Goal: Transaction & Acquisition: Purchase product/service

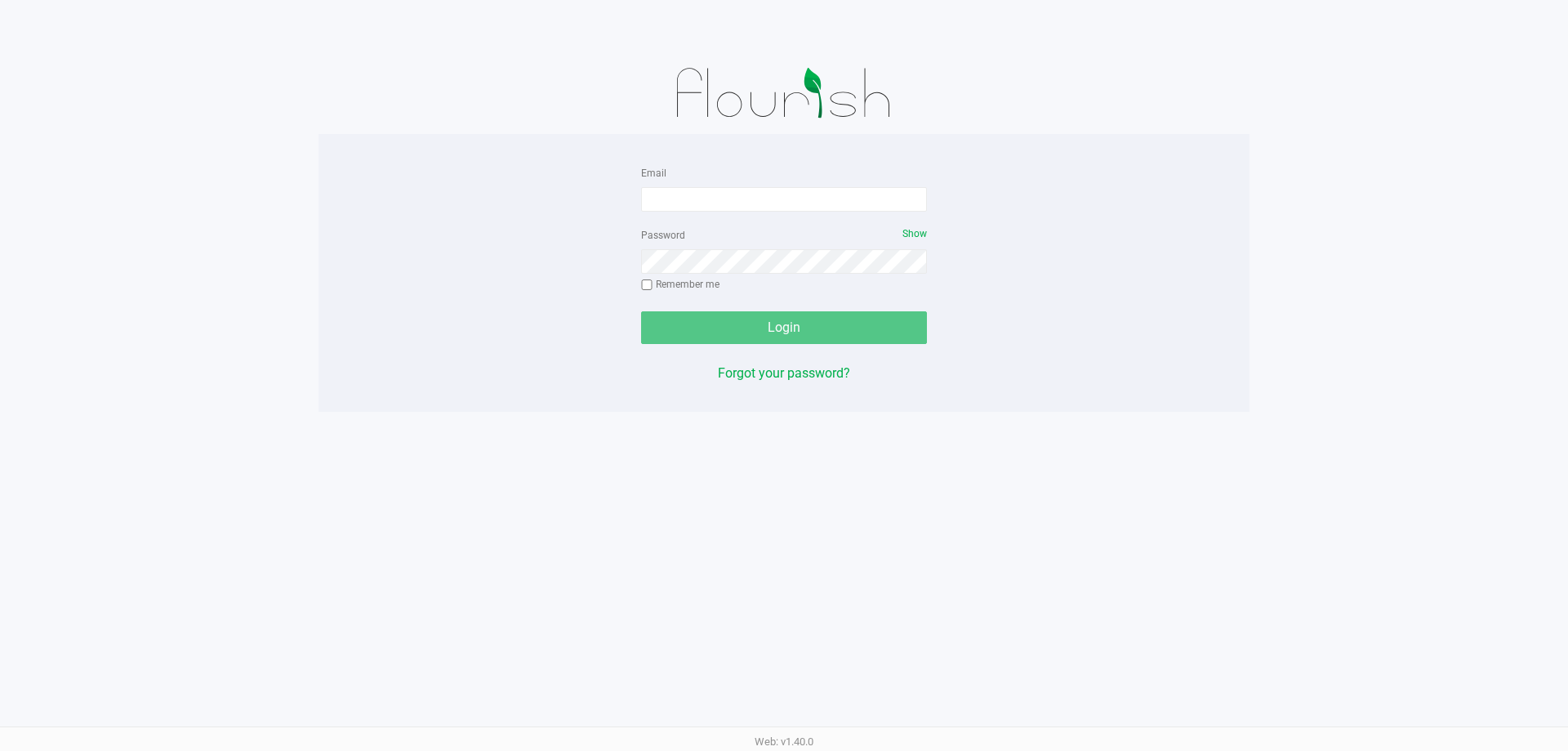
click at [776, 185] on div "Email" at bounding box center [784, 187] width 286 height 49
click at [770, 198] on input "Email" at bounding box center [784, 199] width 286 height 25
type input "[EMAIL_ADDRESS][DOMAIN_NAME]"
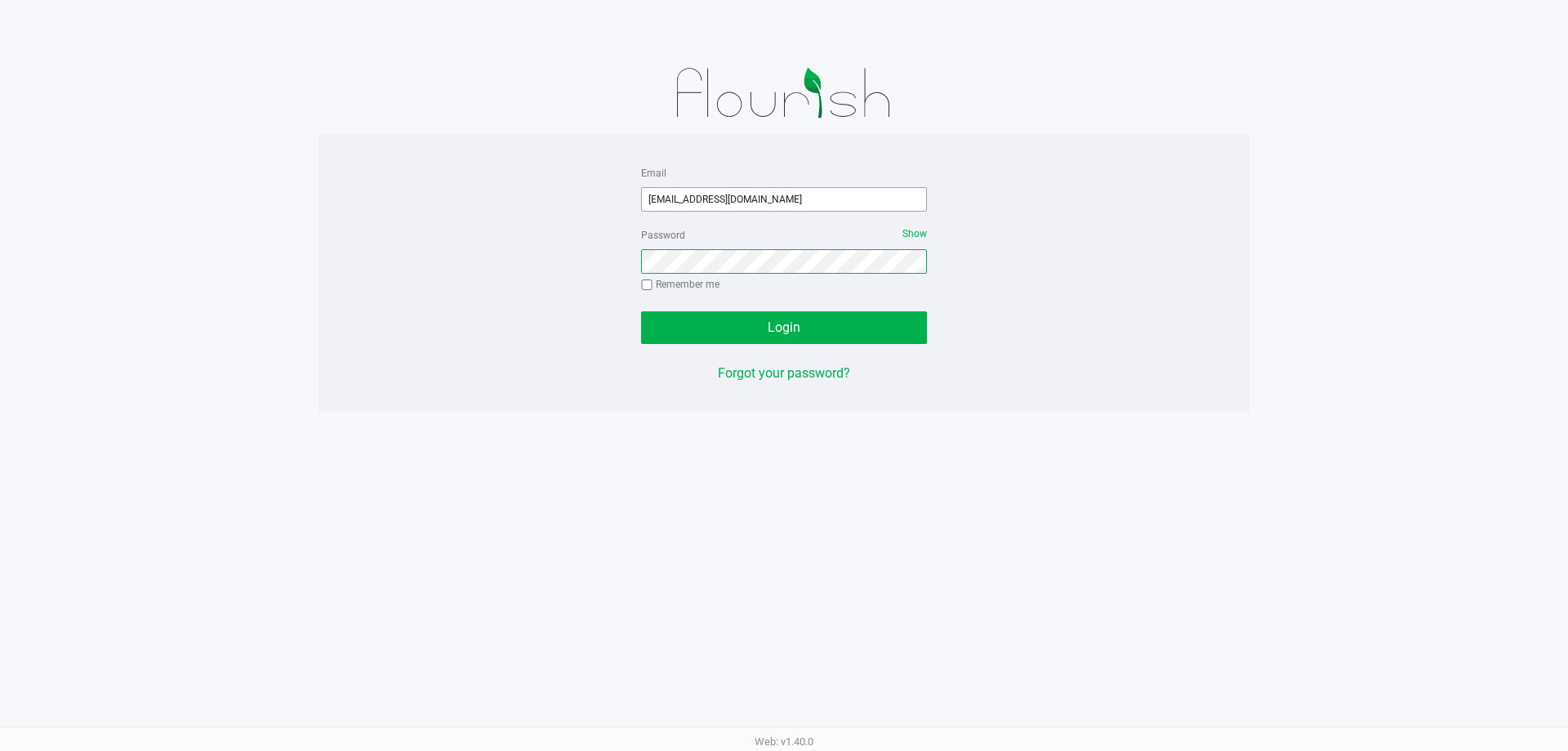
click at [641, 311] on button "Login" at bounding box center [784, 327] width 286 height 32
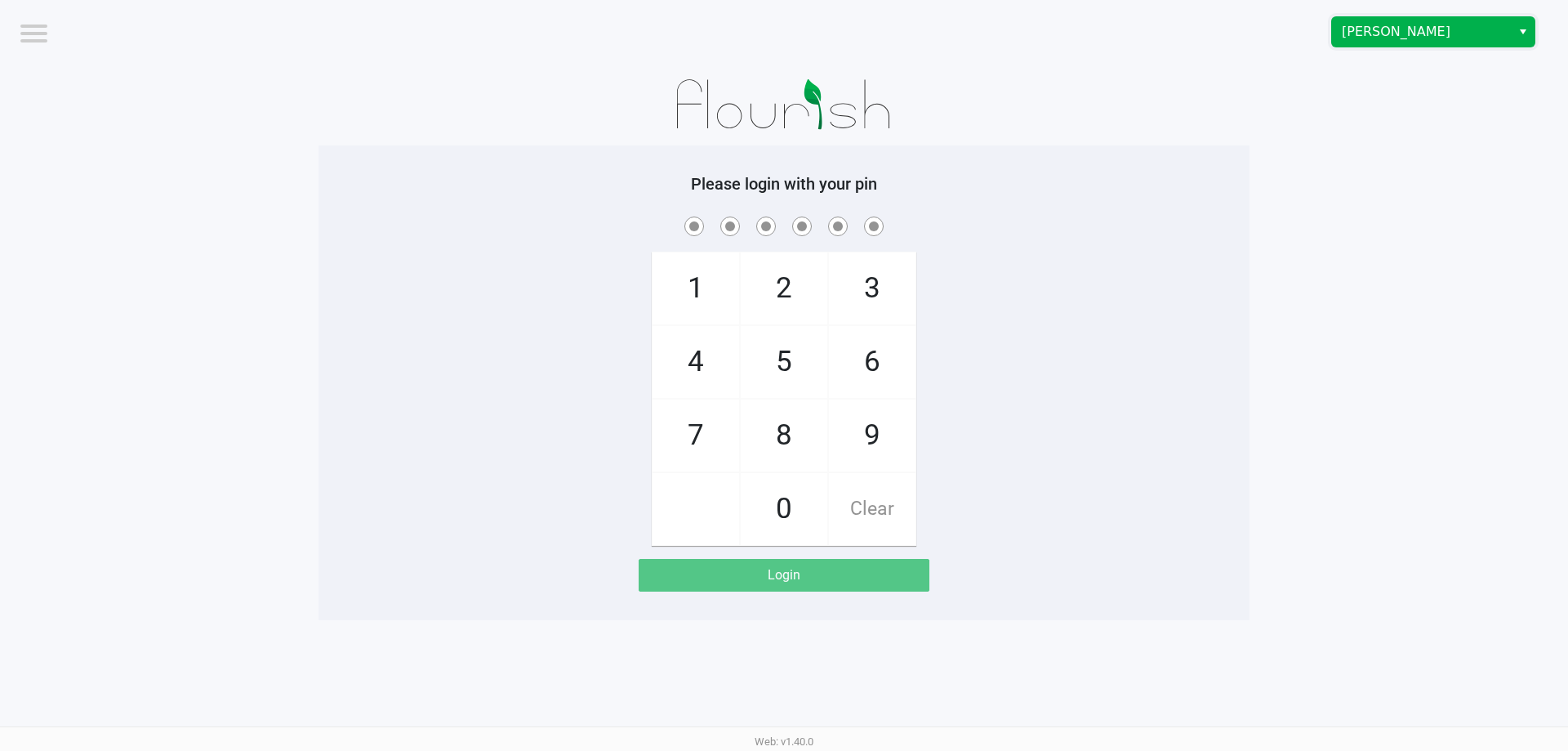
click at [1392, 25] on span "[PERSON_NAME]" at bounding box center [1421, 32] width 159 height 19
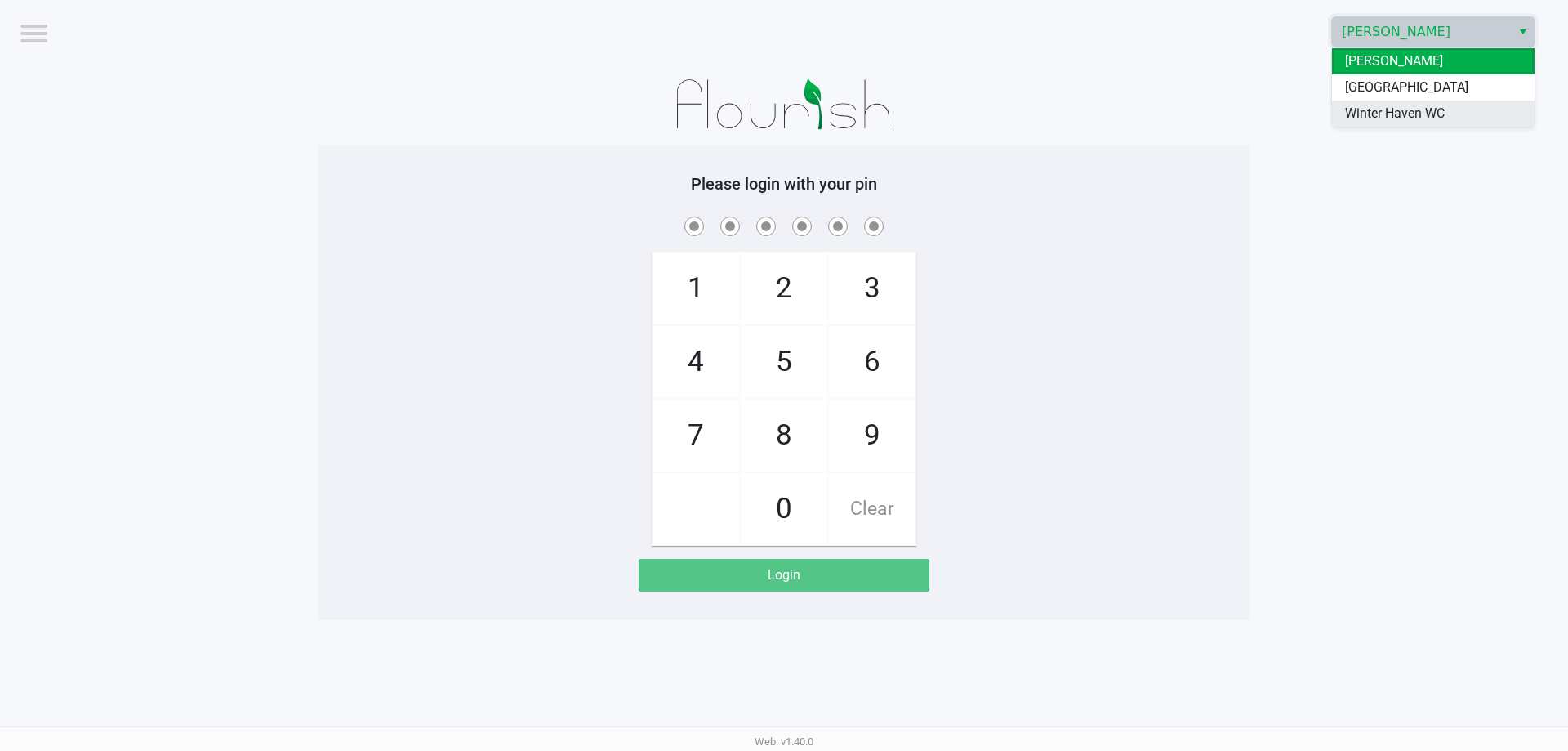
click at [1392, 105] on span "Winter Haven WC" at bounding box center [1394, 113] width 99 height 19
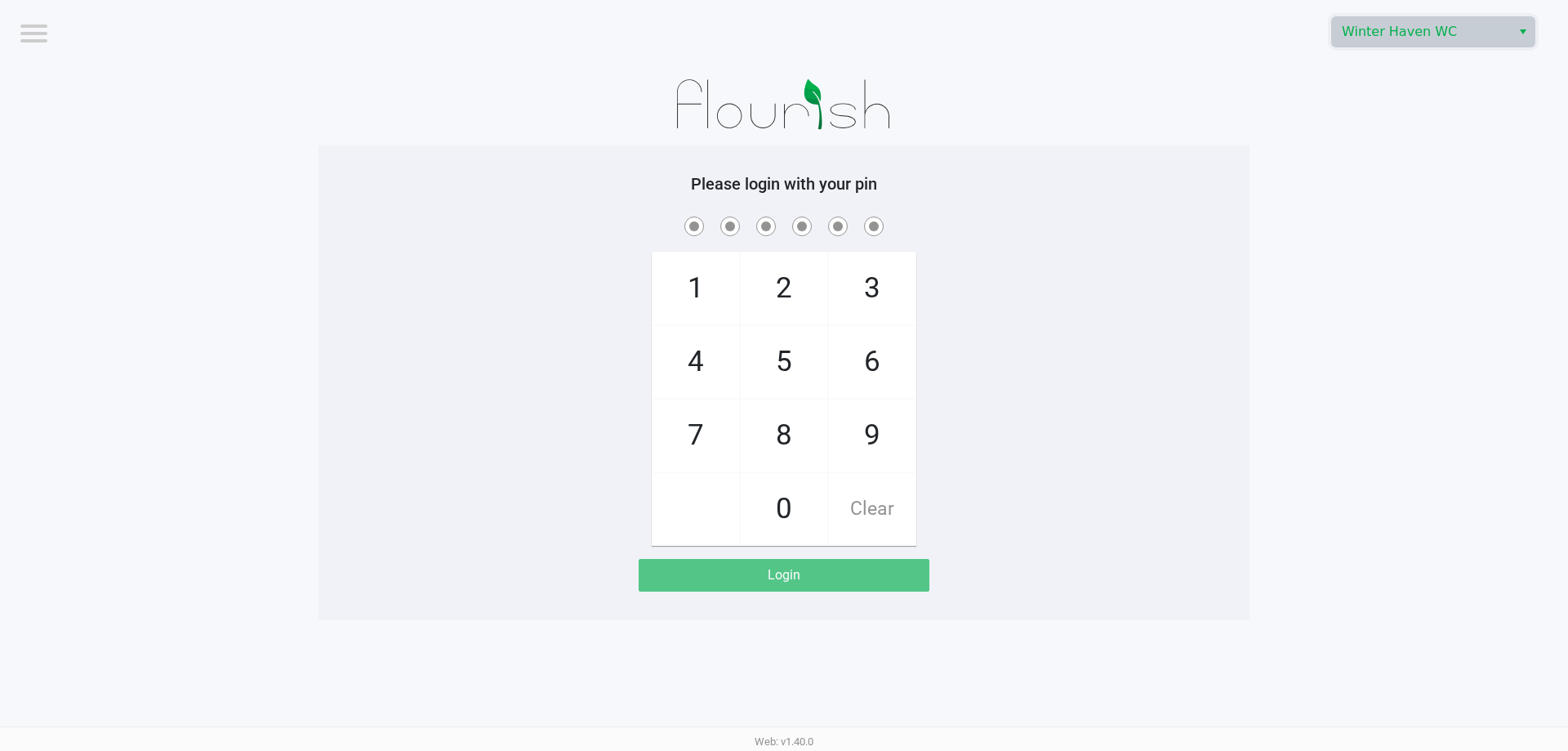
click at [1290, 162] on app-pos-login-wrapper "Logout Winter Haven WC Please login with your pin 1 4 7 2 5 8 0 3 6 9 Clear Log…" at bounding box center [784, 310] width 1568 height 620
checkbox input "true"
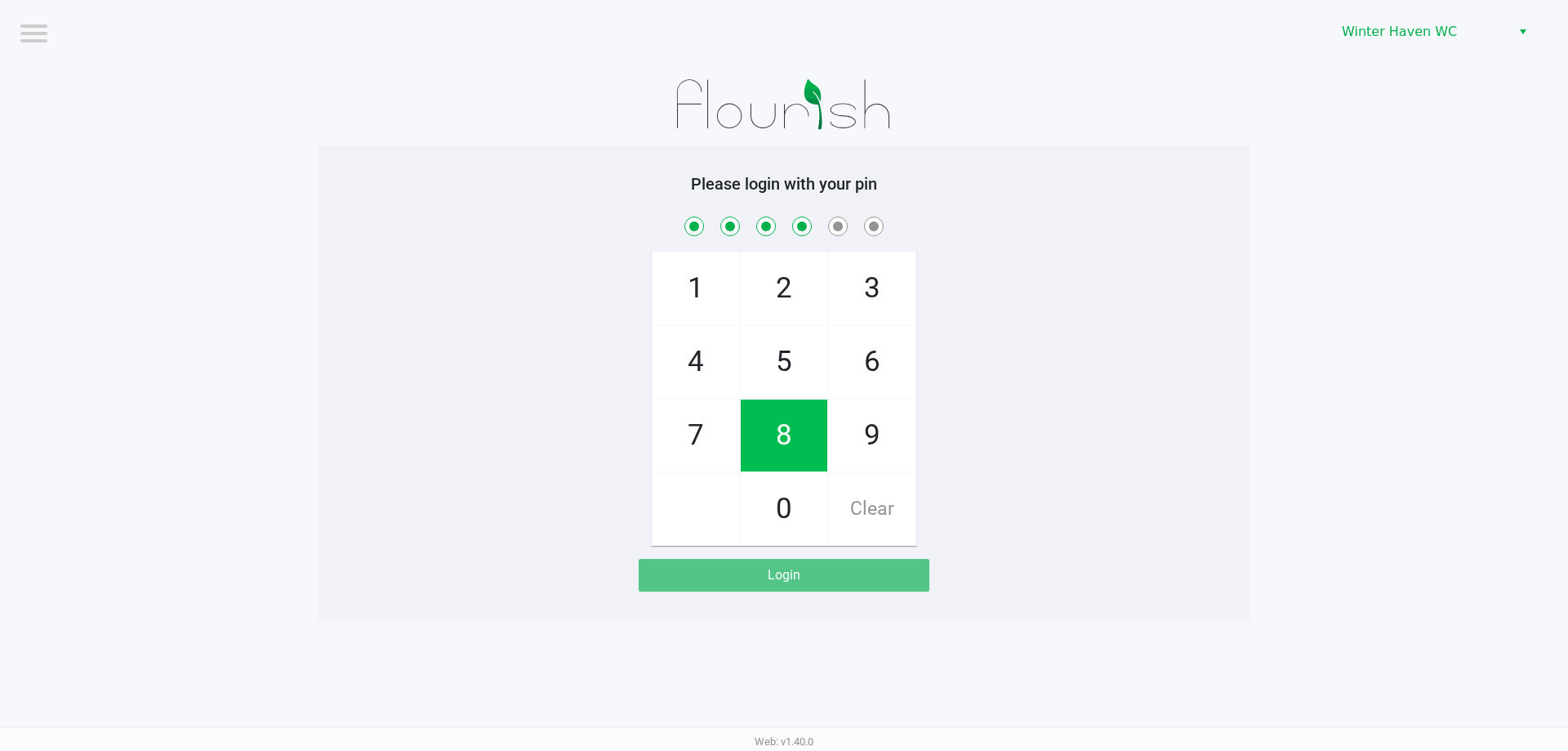
checkbox input "true"
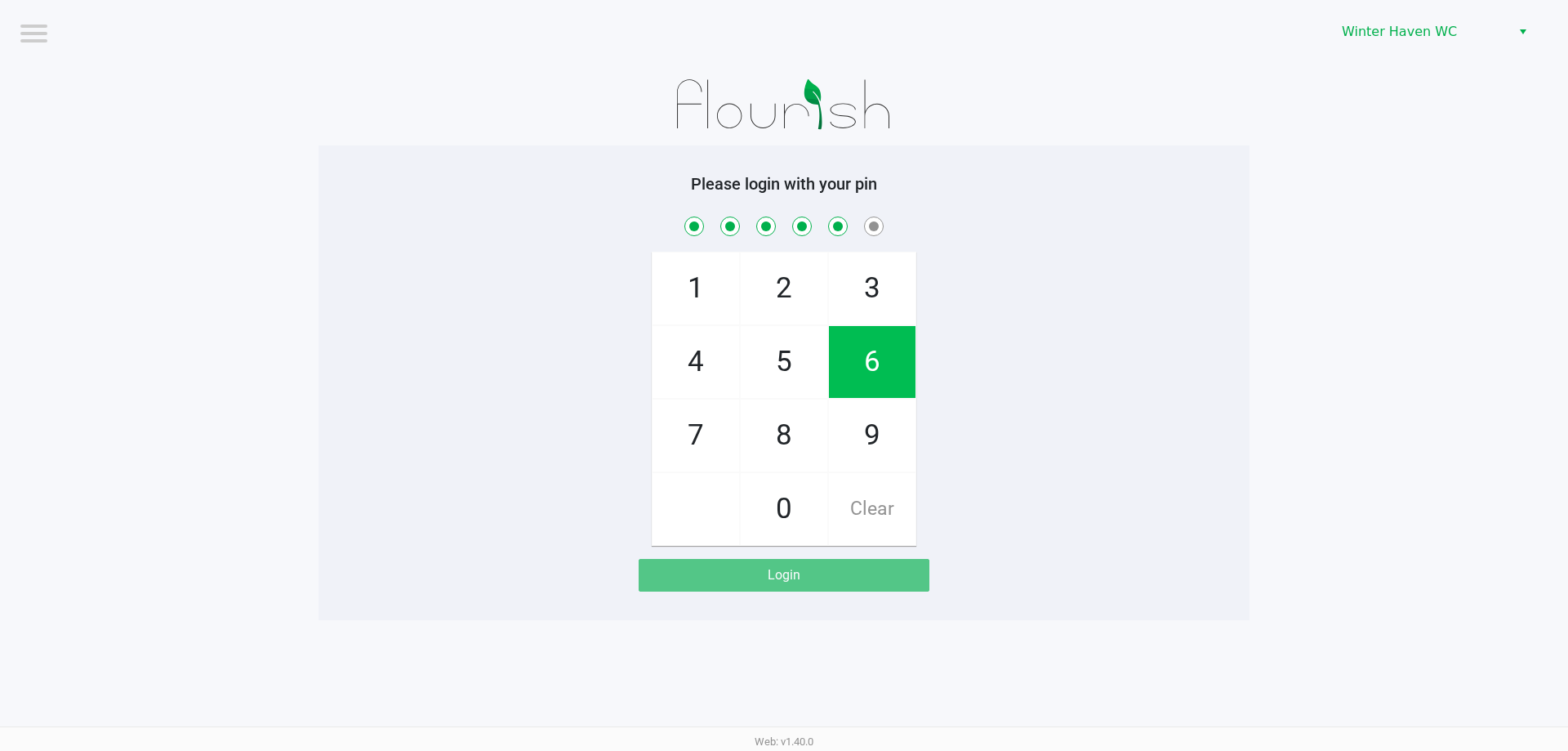
checkbox input "true"
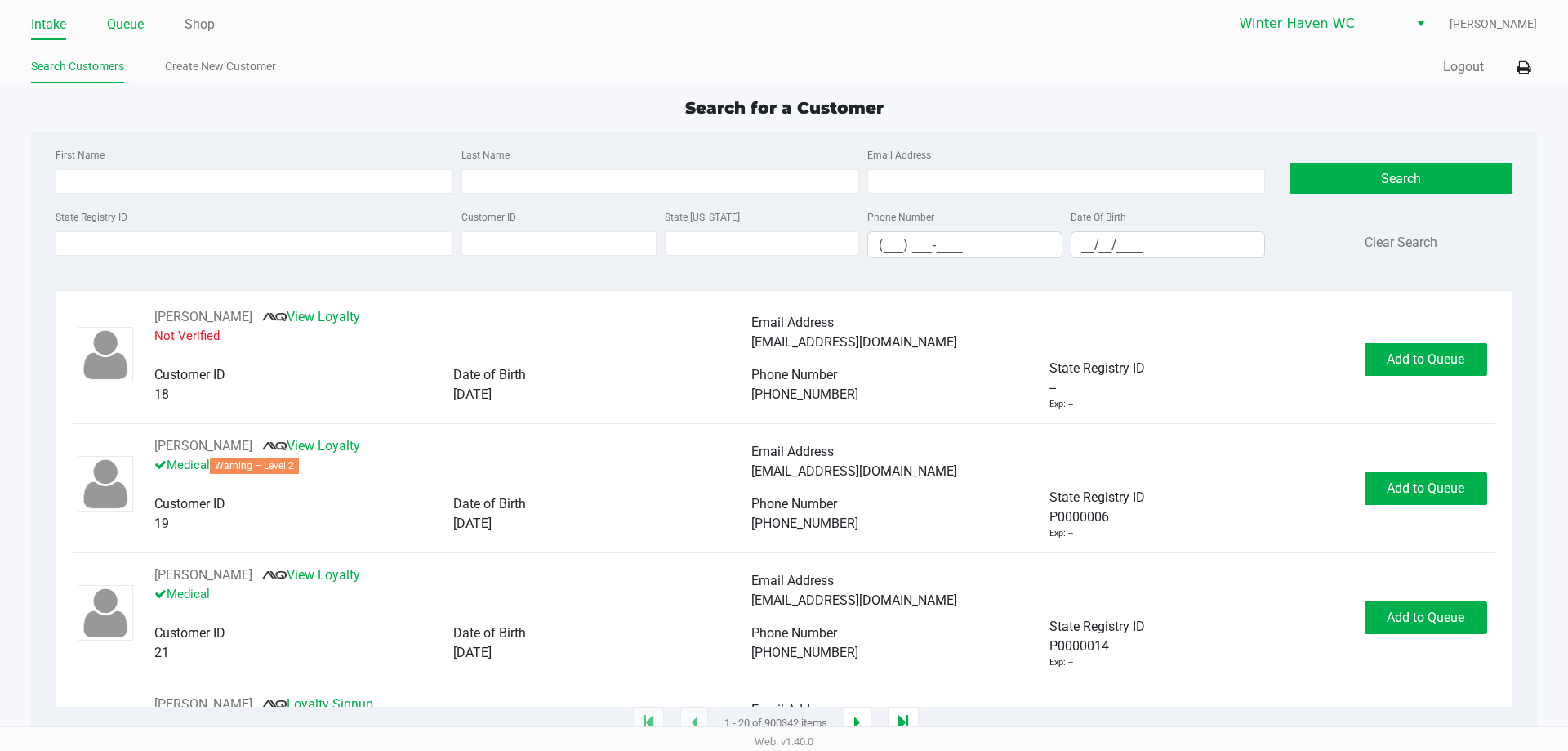
click at [133, 26] on link "Queue" at bounding box center [126, 25] width 37 height 23
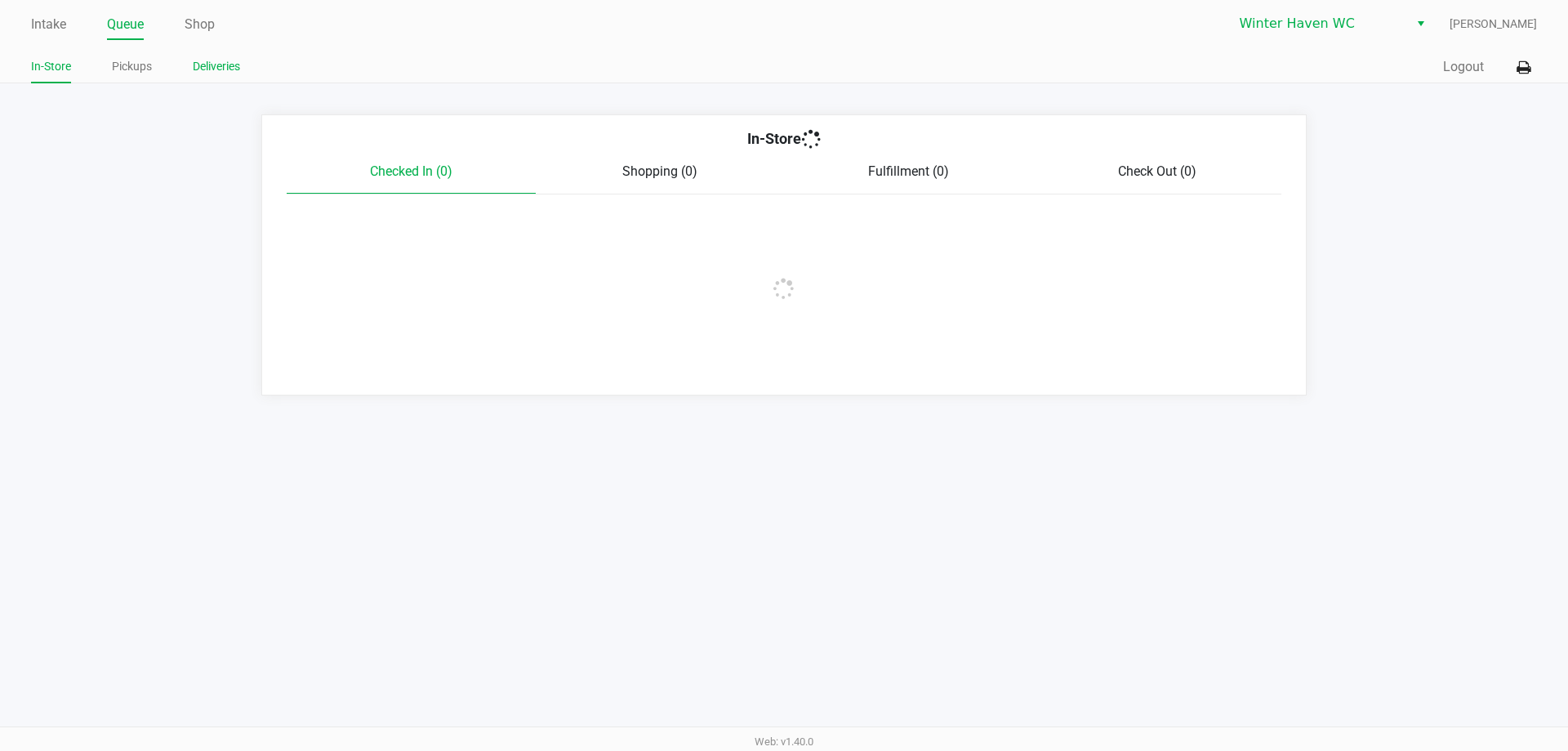
click at [218, 67] on link "Deliveries" at bounding box center [216, 66] width 47 height 20
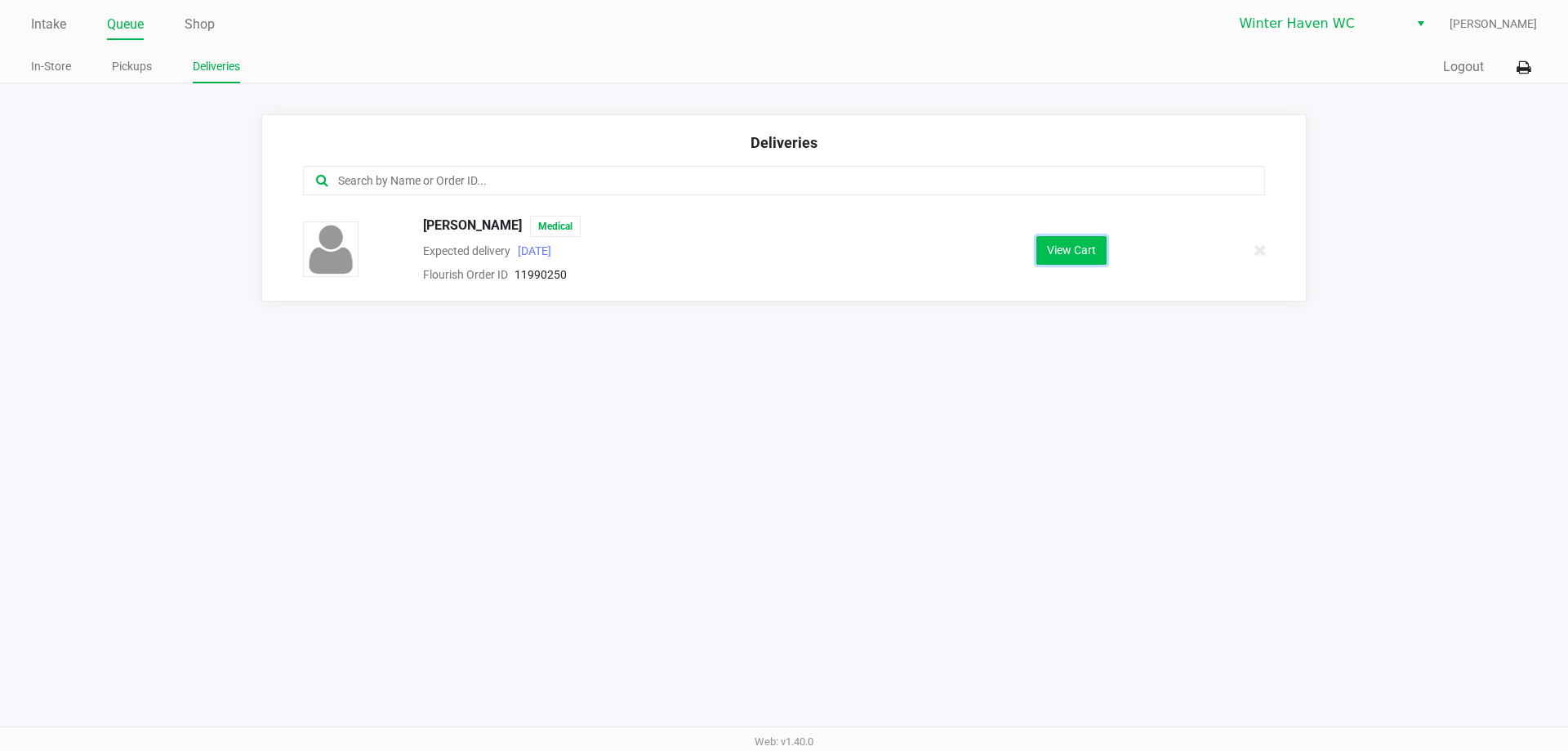
click at [1105, 243] on button "View Cart" at bounding box center [1071, 250] width 70 height 29
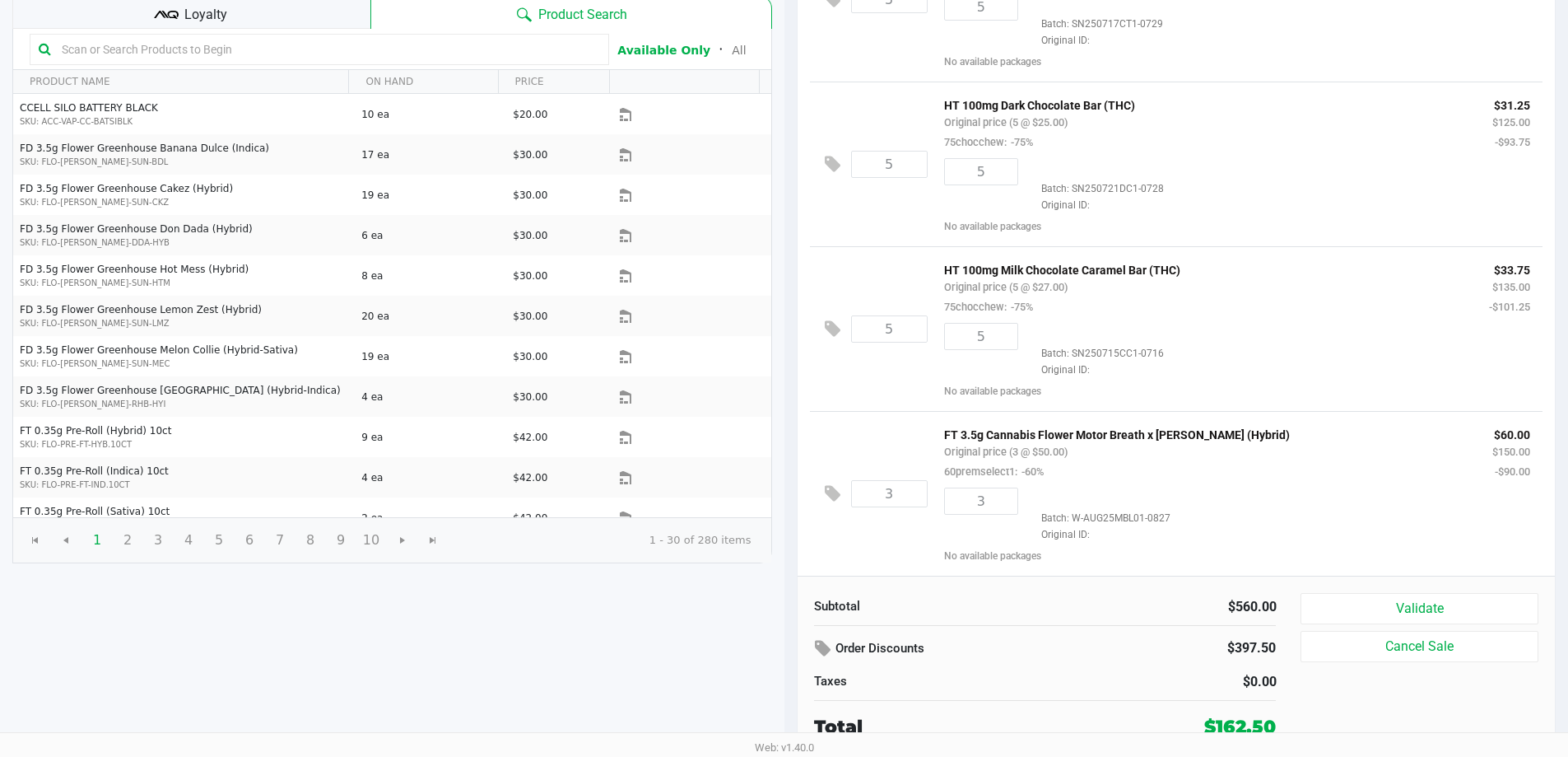
scroll to position [169, 0]
click at [1441, 599] on button "Validate" at bounding box center [1418, 607] width 237 height 31
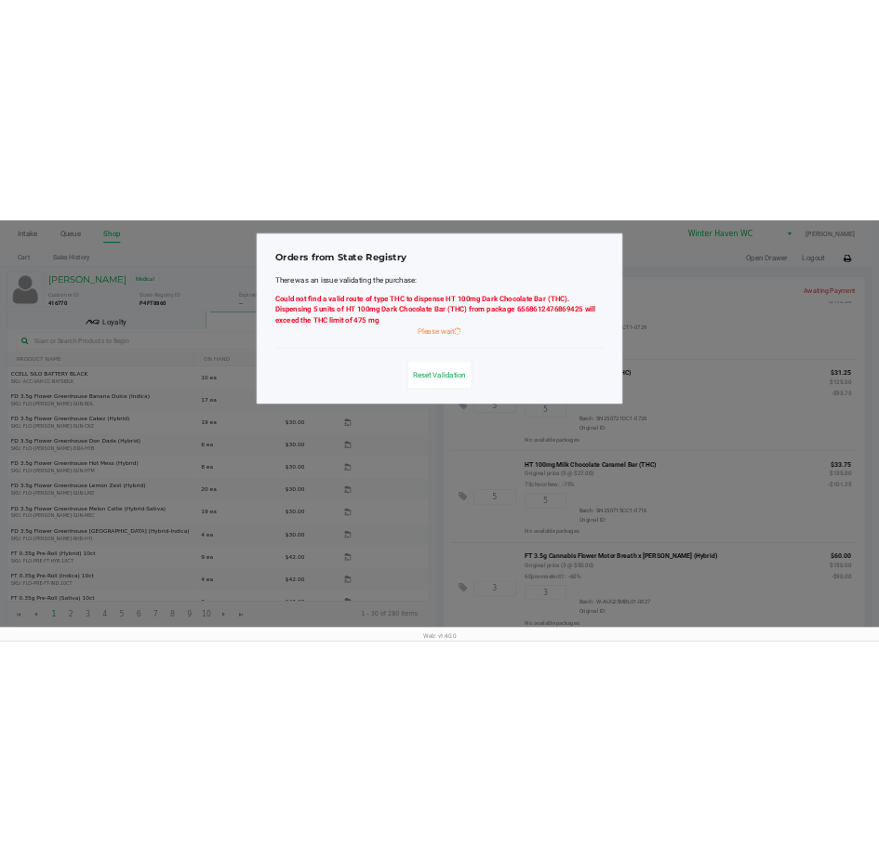
scroll to position [28, 0]
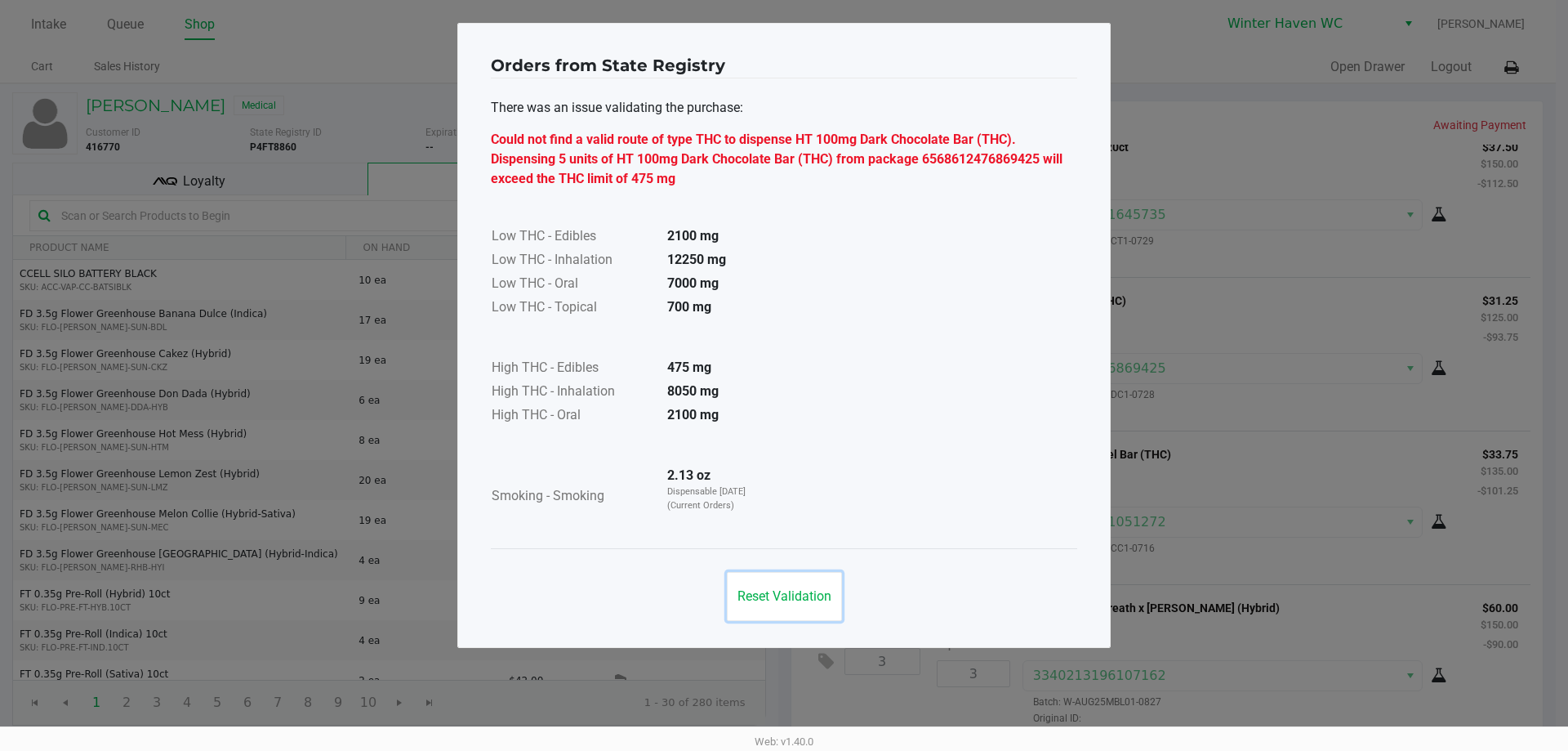
drag, startPoint x: 804, startPoint y: 604, endPoint x: 1567, endPoint y: 192, distance: 867.1
click at [805, 603] on button "Reset Validation" at bounding box center [784, 596] width 115 height 49
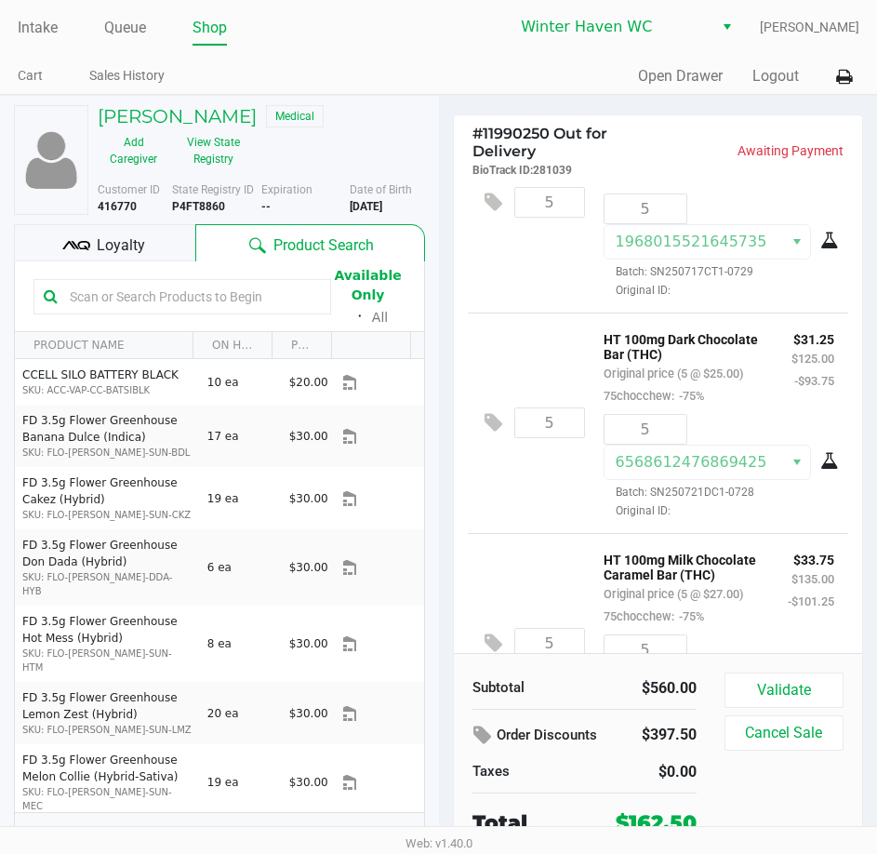
scroll to position [102, 0]
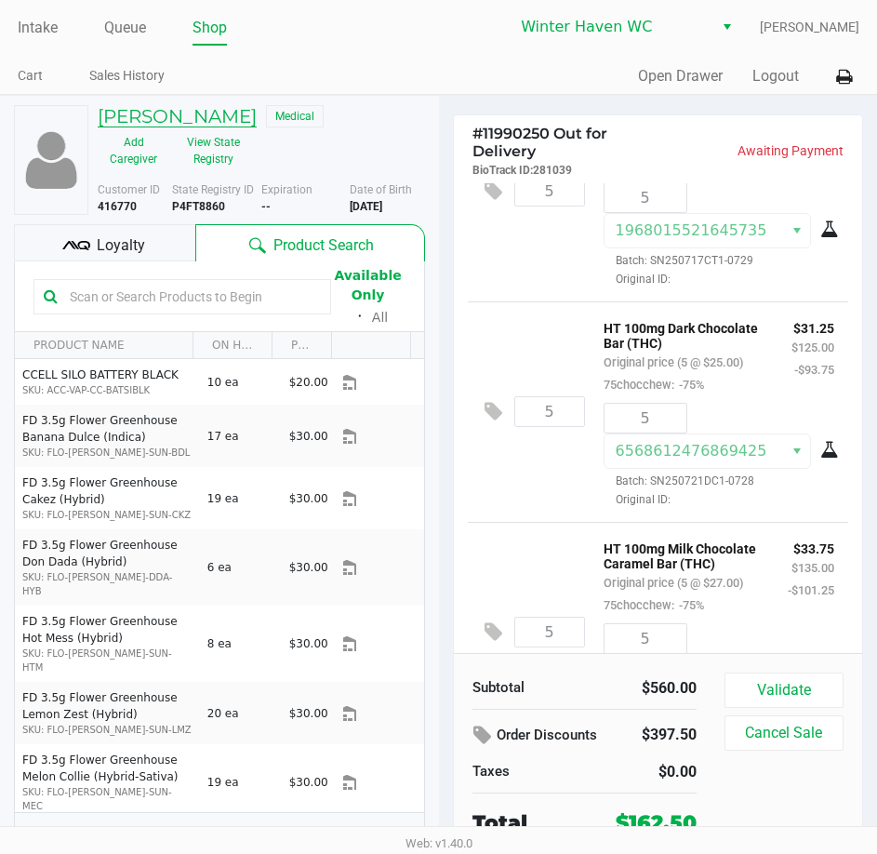
click at [158, 113] on h5 "DENNIS BLOSE" at bounding box center [177, 116] width 159 height 22
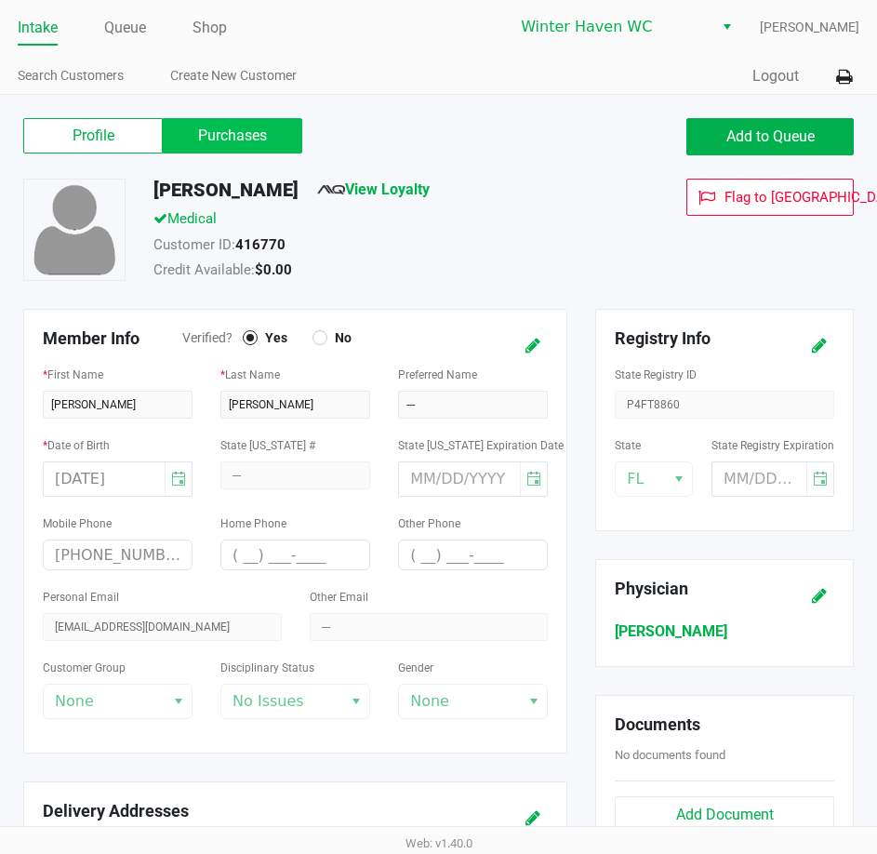
click at [199, 150] on label "Purchases" at bounding box center [233, 135] width 140 height 35
click at [0, 0] on 1 "Purchases" at bounding box center [0, 0] width 0 height 0
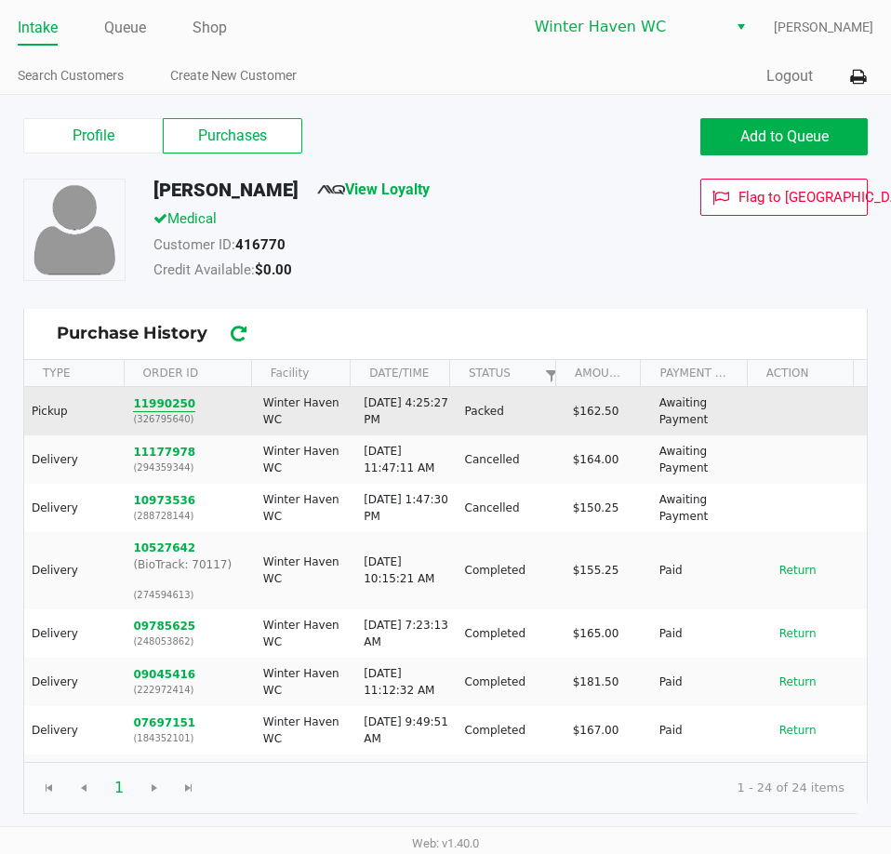
click at [152, 404] on button "11990250" at bounding box center [164, 403] width 62 height 17
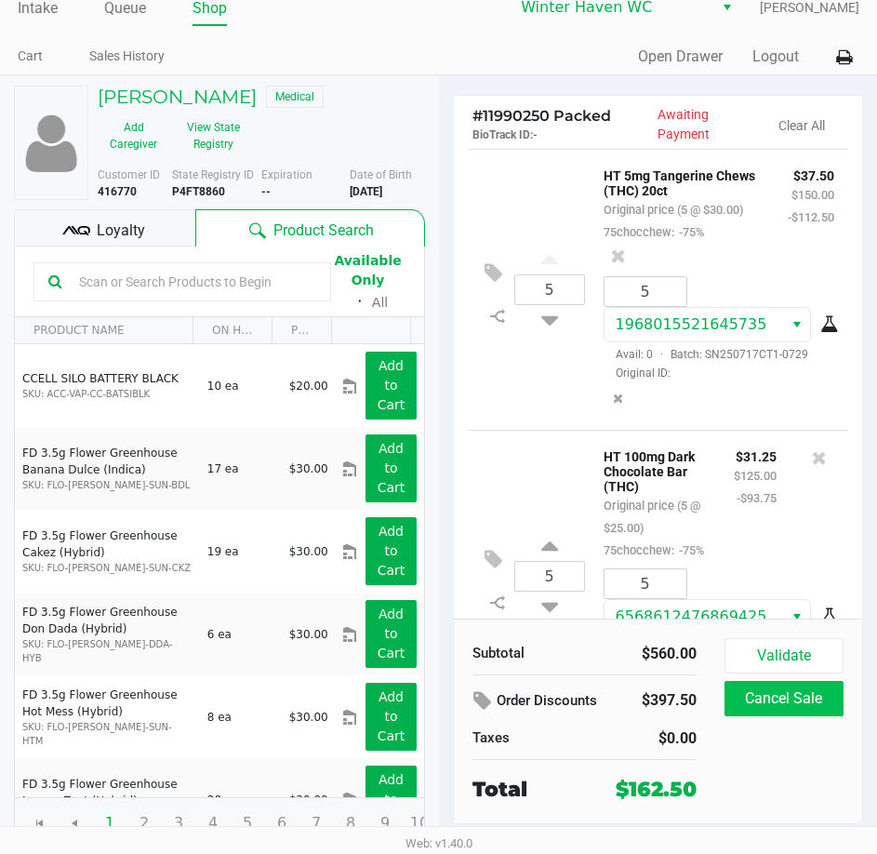
scroll to position [24, 0]
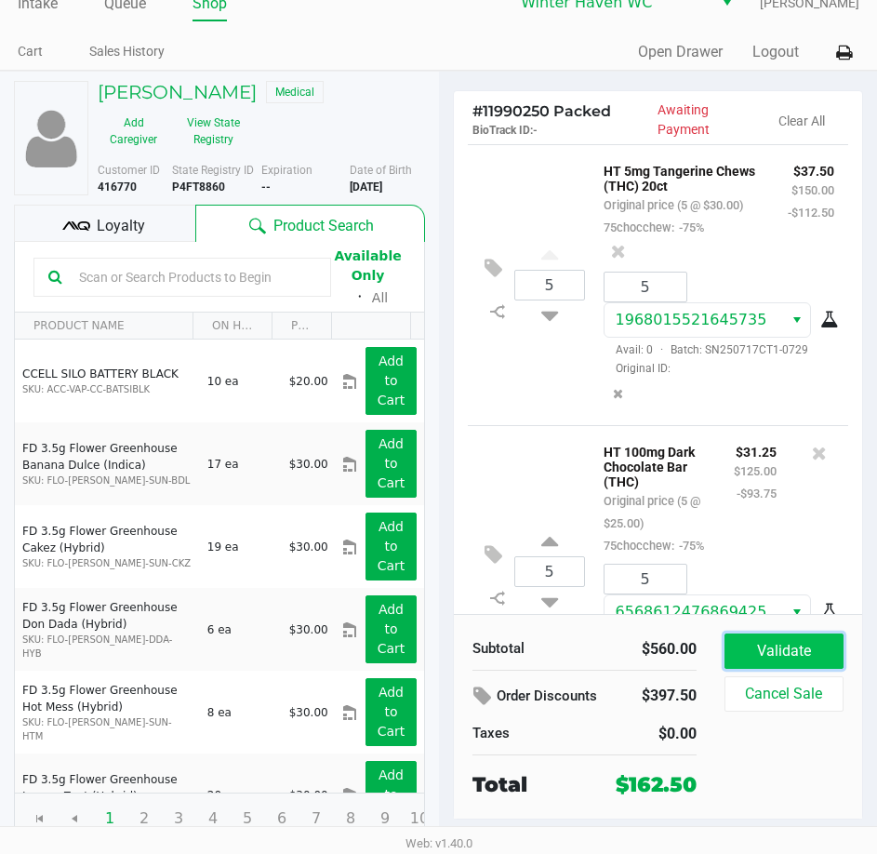
click at [807, 659] on button "Validate" at bounding box center [784, 650] width 119 height 35
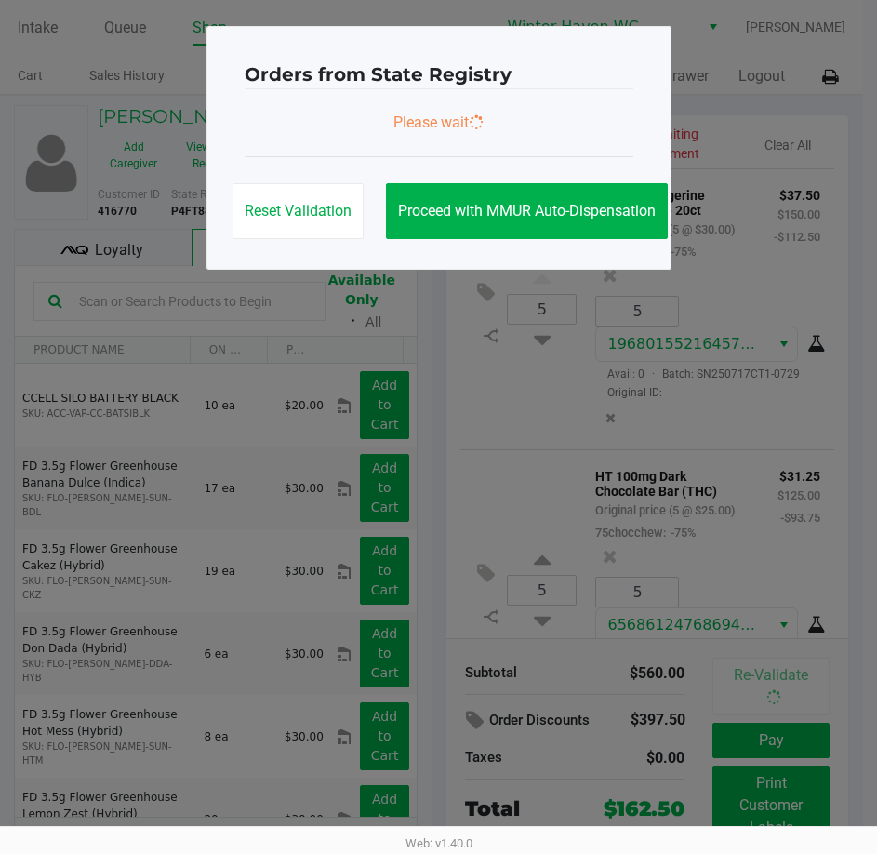
scroll to position [901, 0]
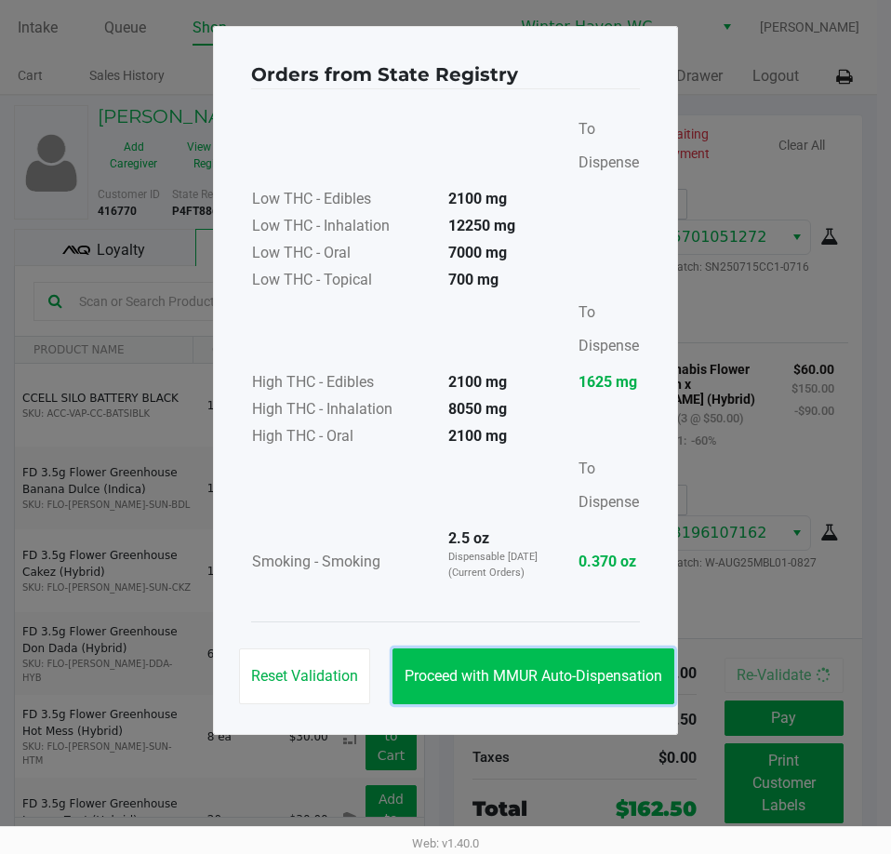
click at [540, 676] on span "Proceed with MMUR Auto-Dispensation" at bounding box center [534, 676] width 258 height 18
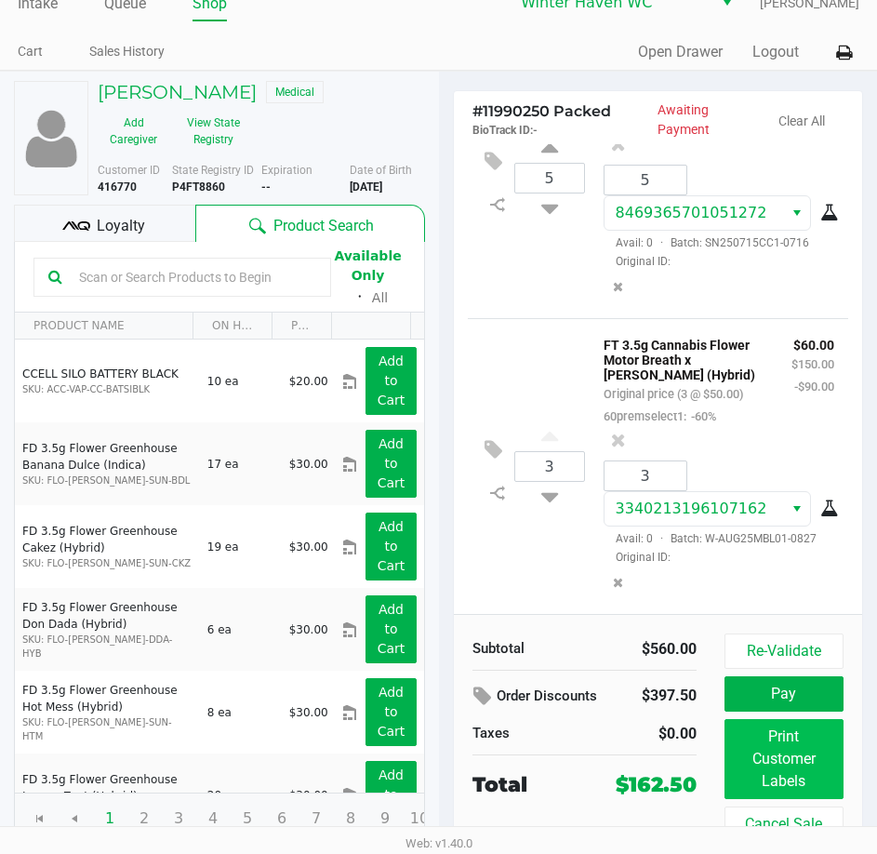
scroll to position [32, 0]
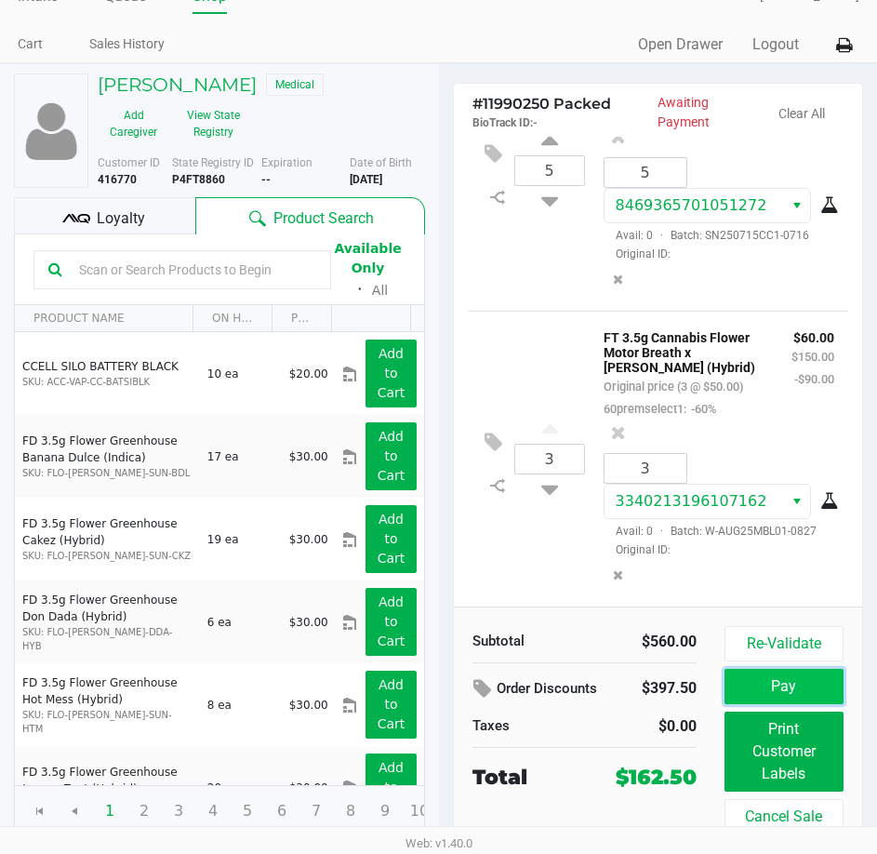
click at [790, 691] on button "Pay" at bounding box center [784, 686] width 119 height 35
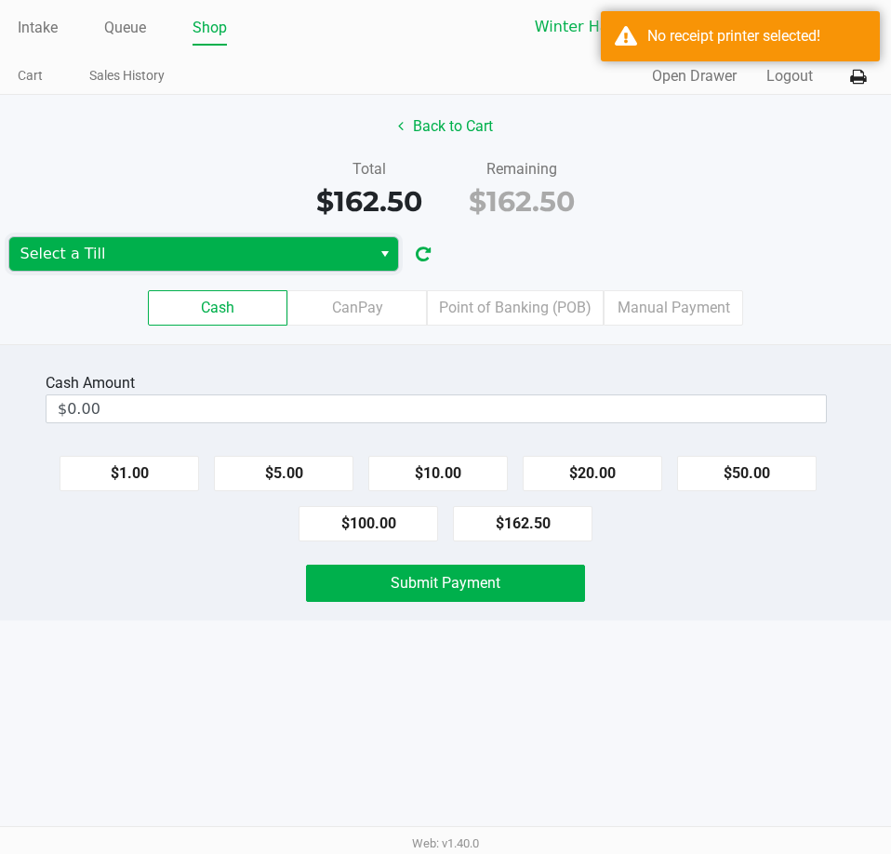
click at [220, 259] on span "Select a Till" at bounding box center [189, 254] width 339 height 22
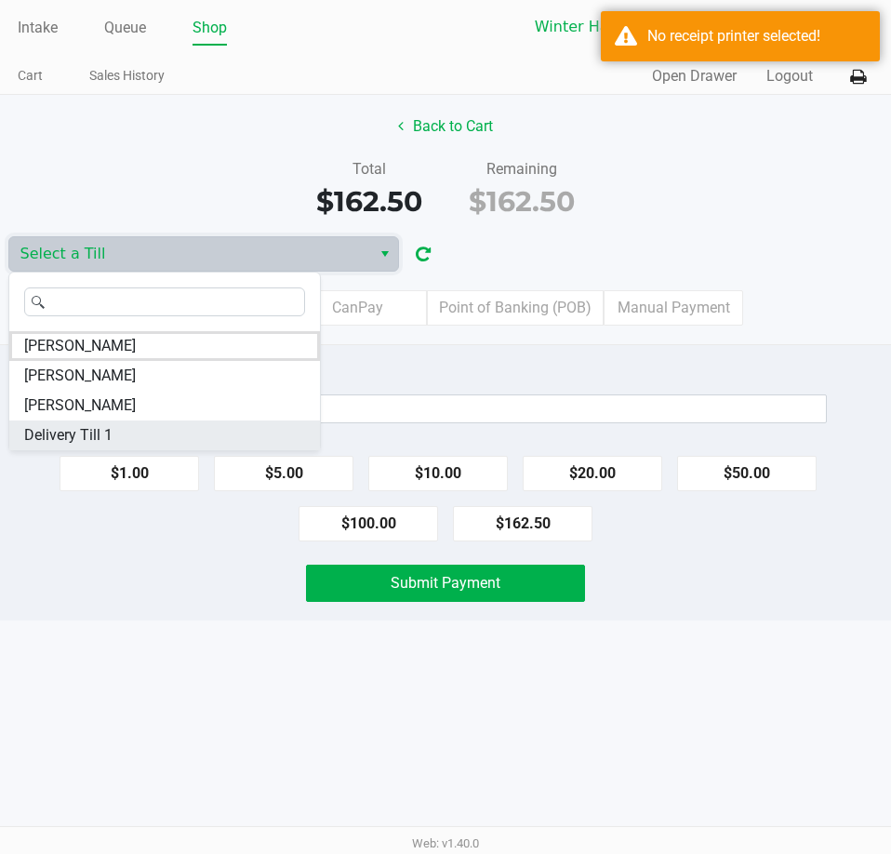
click at [108, 437] on span "Delivery Till 1" at bounding box center [68, 435] width 88 height 22
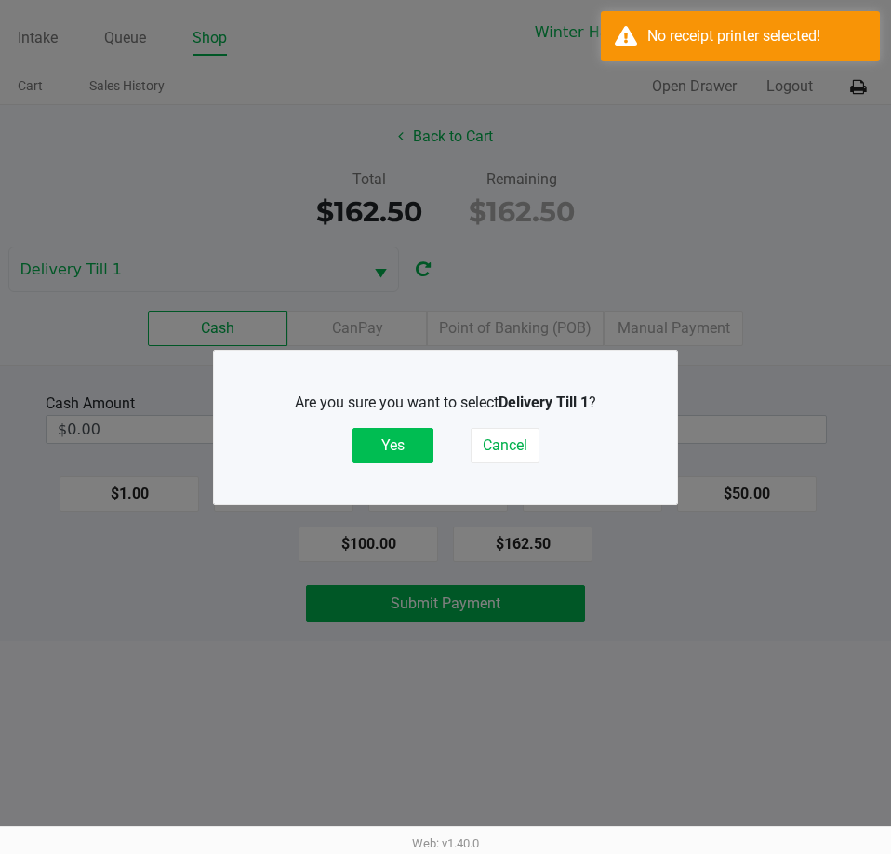
click at [367, 442] on button "Yes" at bounding box center [392, 445] width 81 height 35
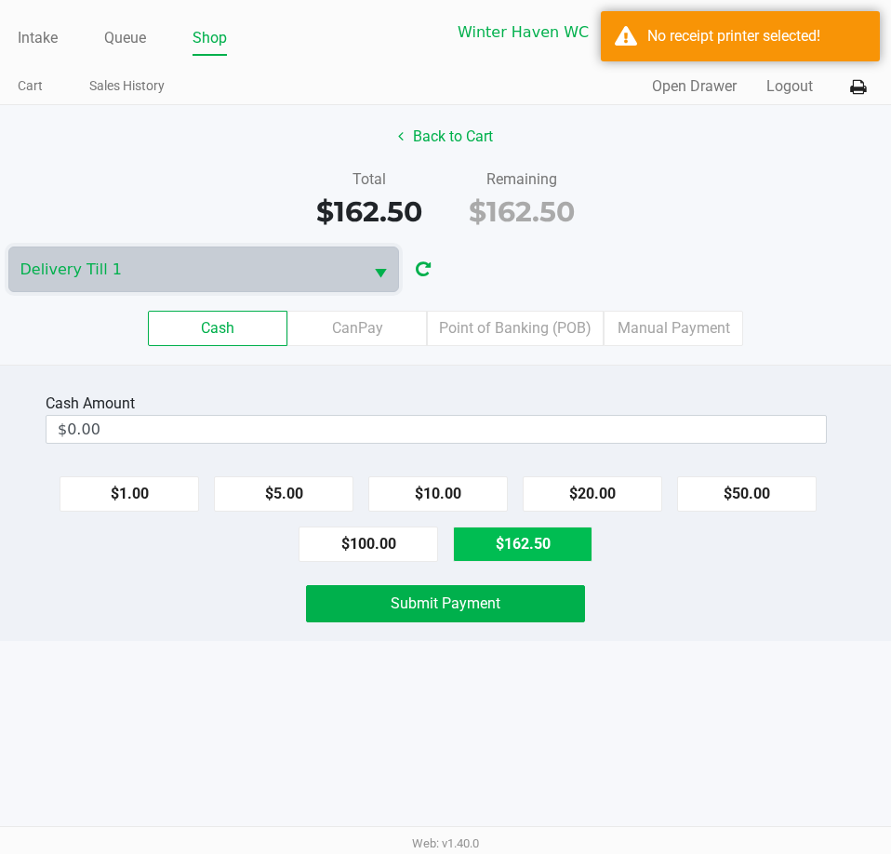
click at [561, 536] on button "$162.50" at bounding box center [523, 543] width 140 height 35
type input "$162.50"
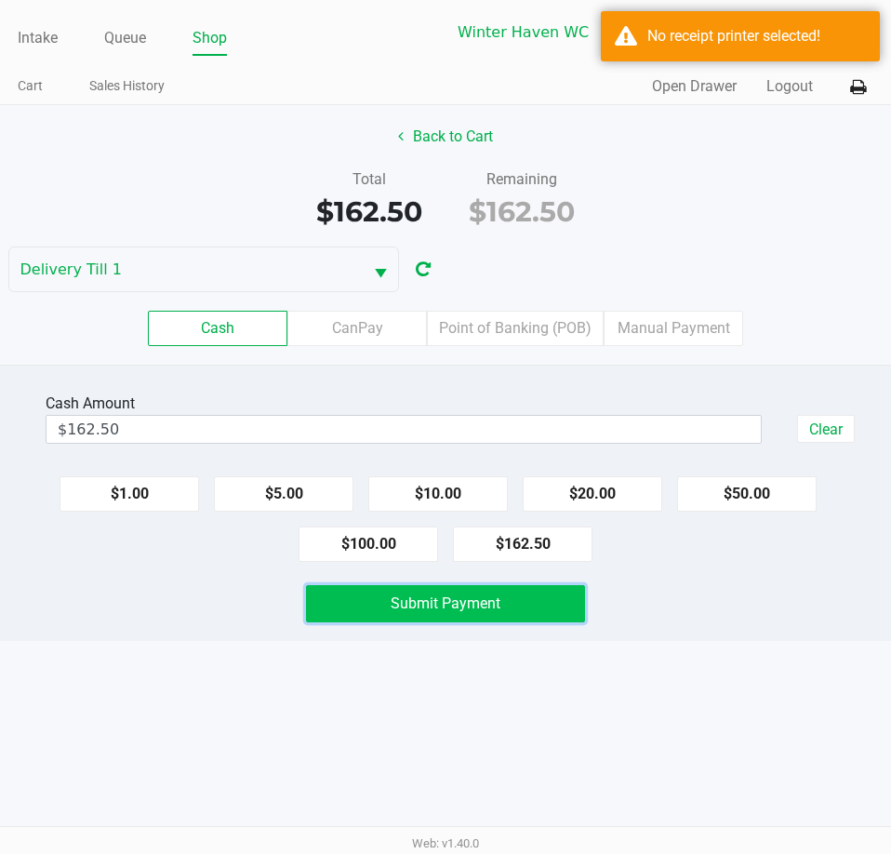
click at [484, 610] on span "Submit Payment" at bounding box center [446, 603] width 110 height 18
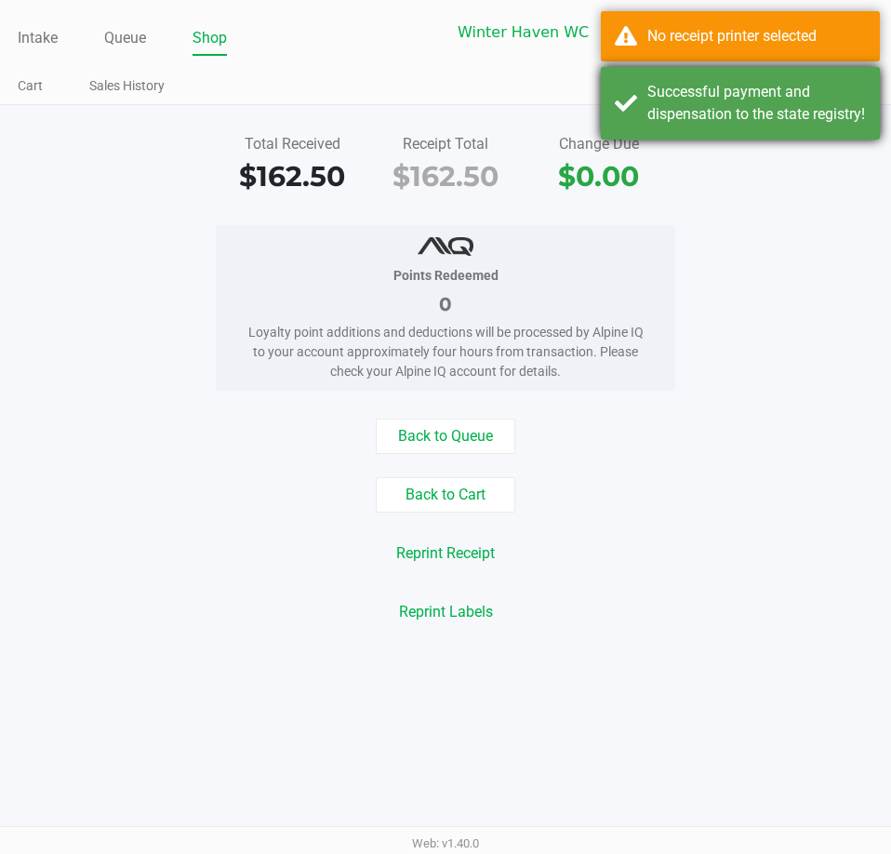
click at [860, 92] on div "Successful payment and dispensation to the state registry!" at bounding box center [756, 103] width 219 height 45
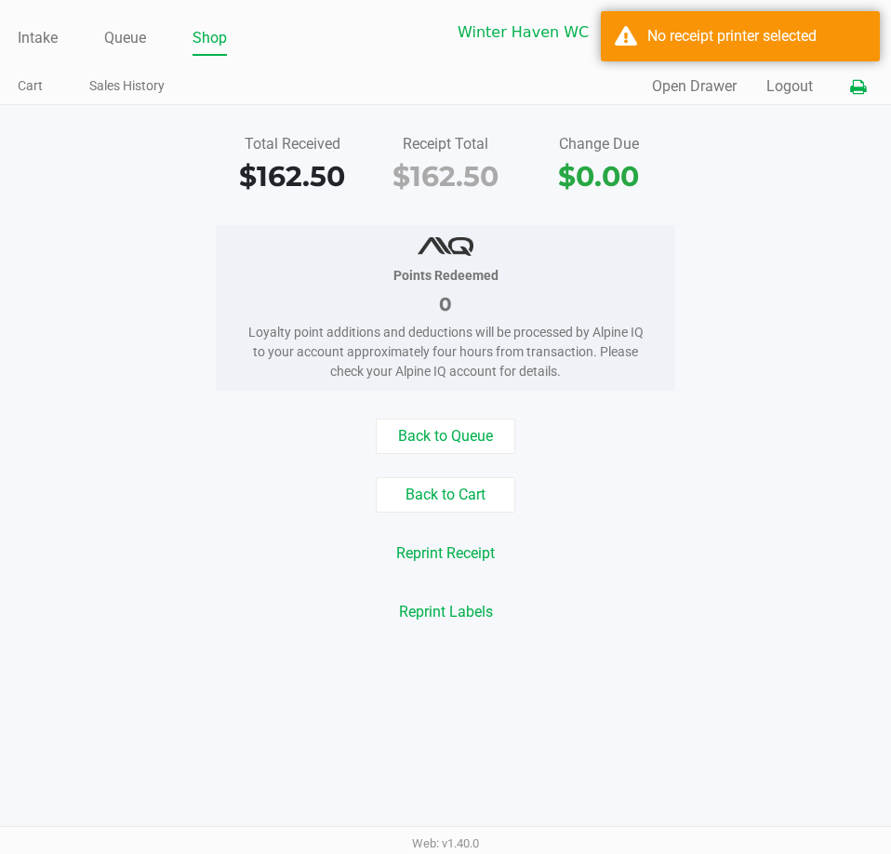
click at [859, 83] on icon at bounding box center [858, 87] width 16 height 13
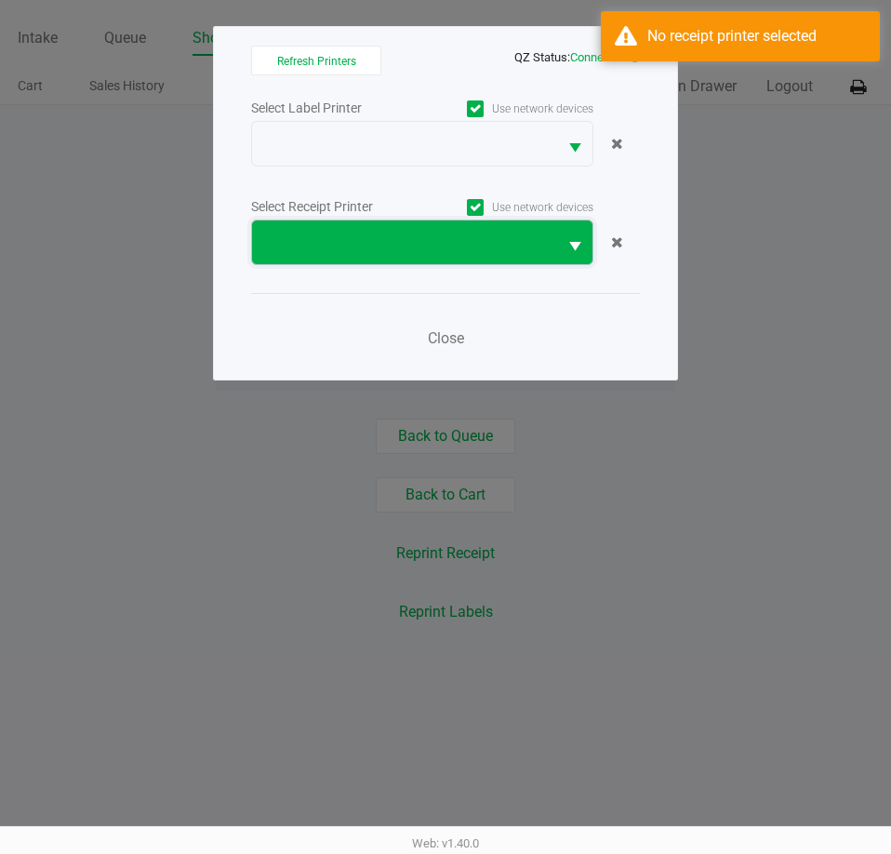
click at [388, 232] on span at bounding box center [404, 243] width 283 height 22
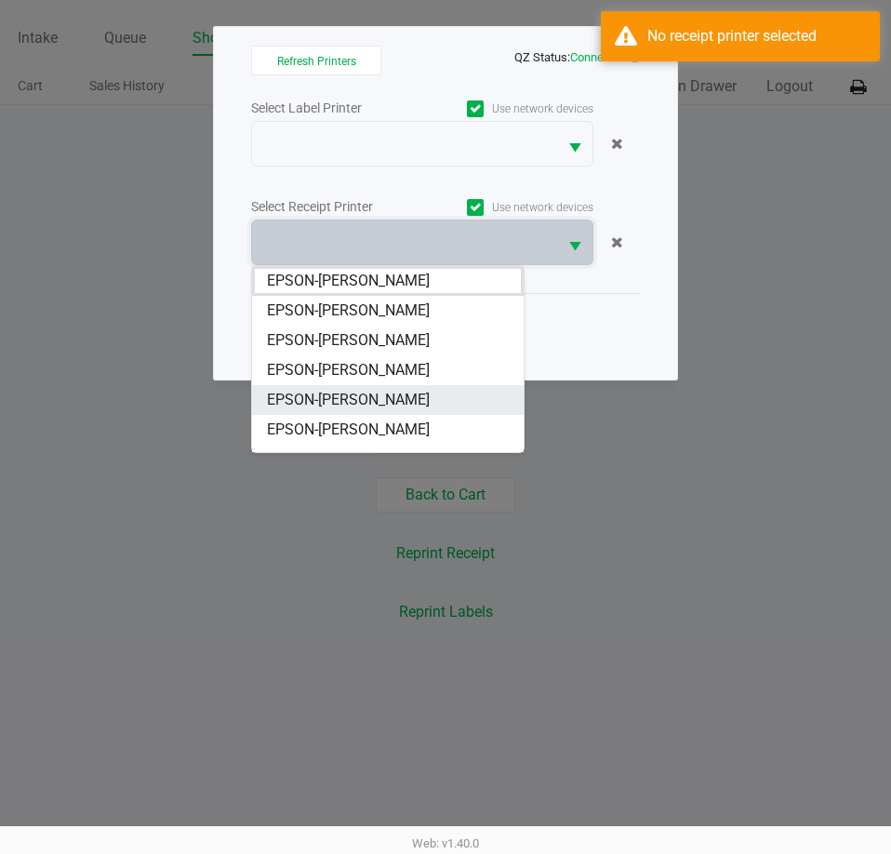
click at [392, 404] on span "EPSON-JAMES-MADISON" at bounding box center [348, 400] width 163 height 22
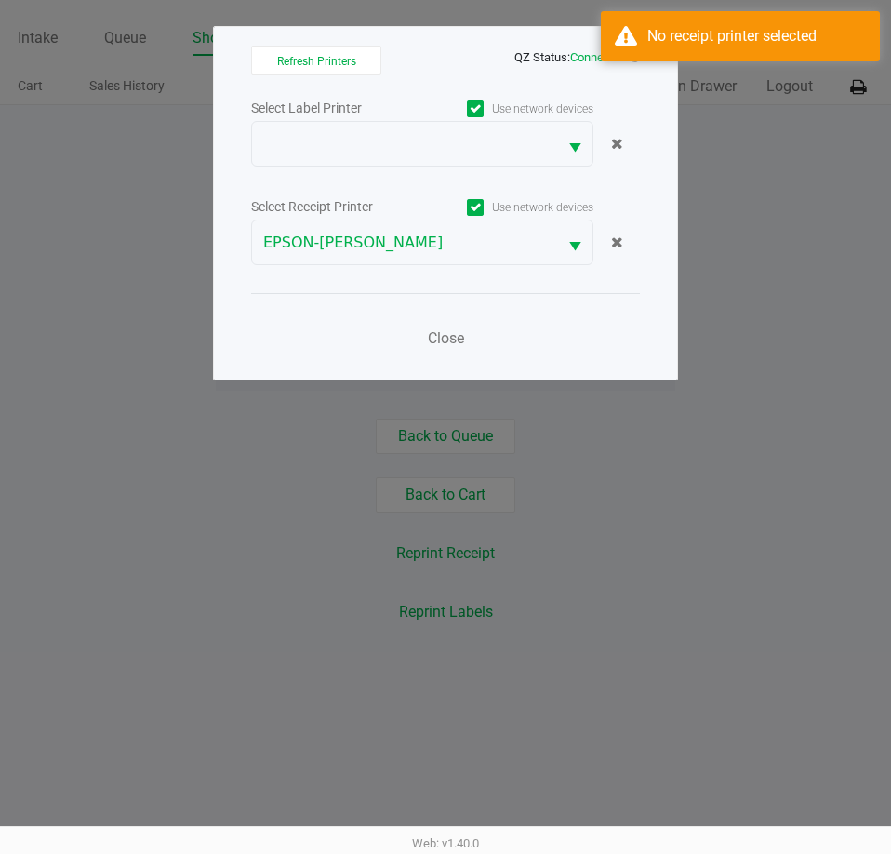
click at [605, 346] on div "Close" at bounding box center [445, 327] width 389 height 68
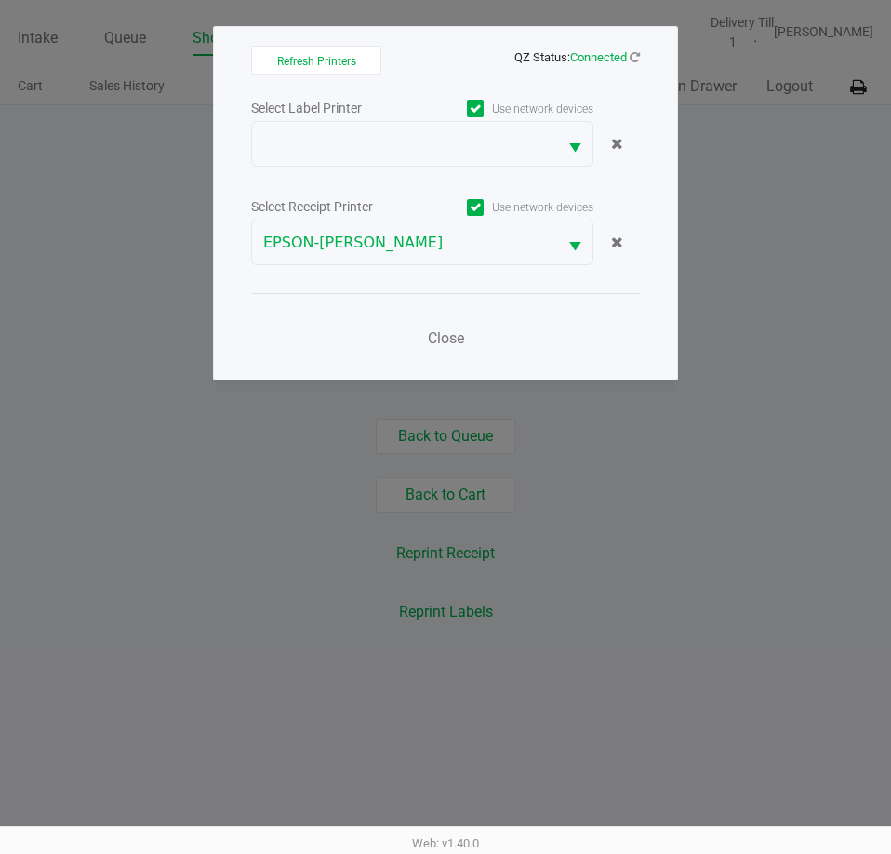
click at [474, 328] on div "Close" at bounding box center [445, 327] width 389 height 68
click at [449, 332] on span "Close" at bounding box center [446, 338] width 36 height 18
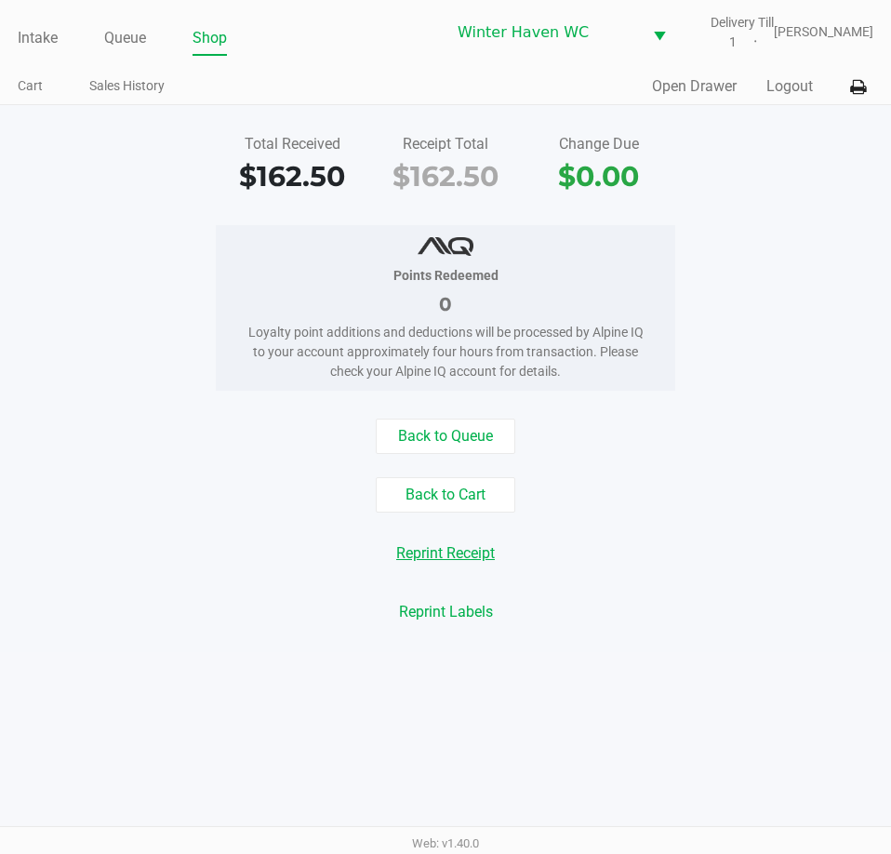
click at [481, 544] on button "Reprint Receipt" at bounding box center [445, 553] width 123 height 35
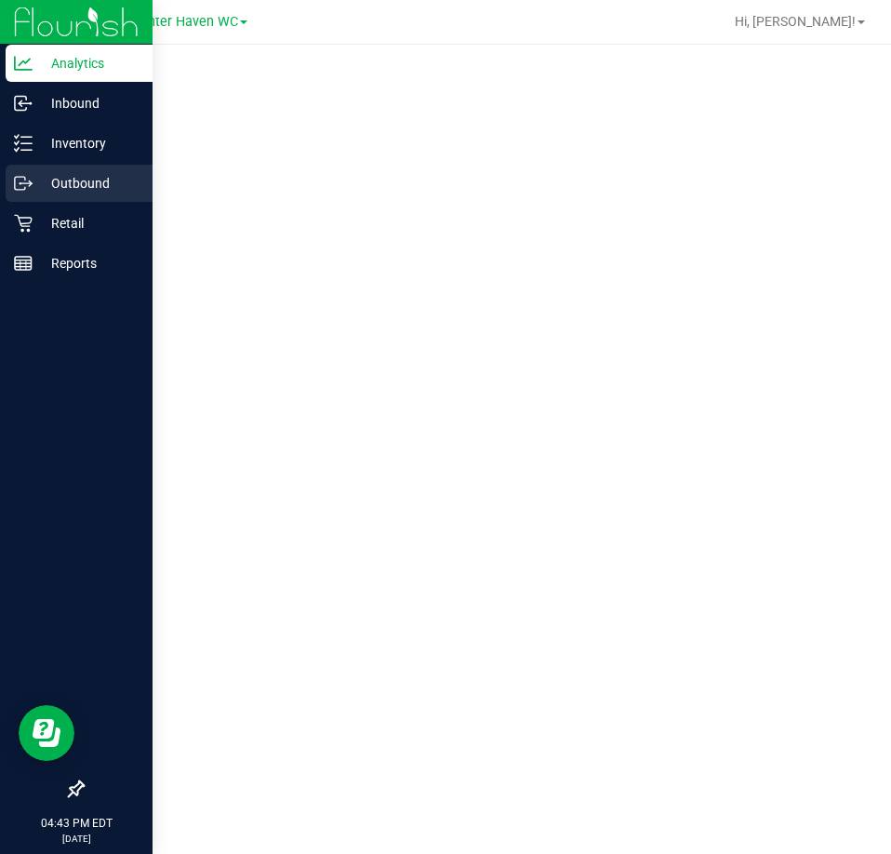
click at [47, 203] on link "Outbound" at bounding box center [76, 185] width 153 height 40
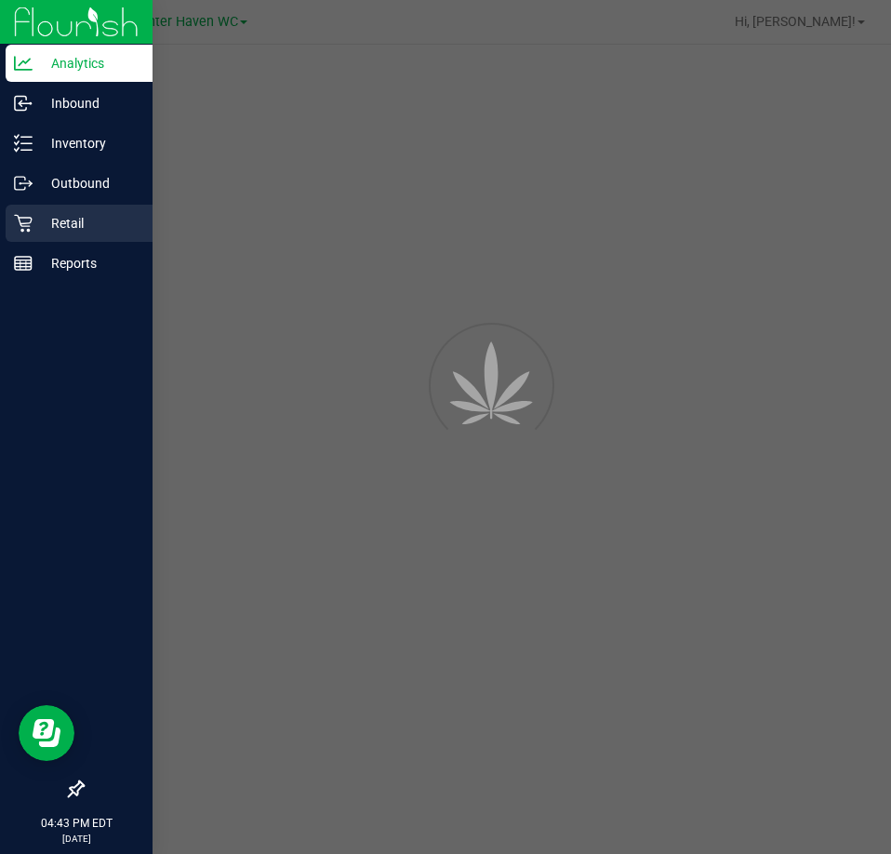
click at [75, 217] on p "Retail" at bounding box center [89, 223] width 112 height 22
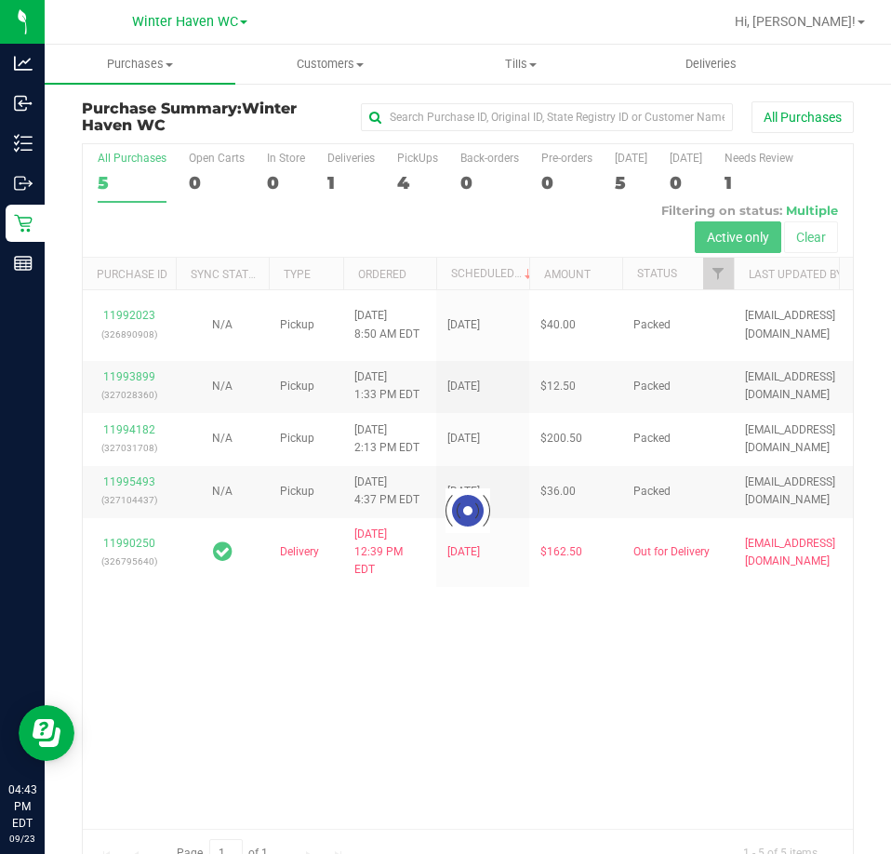
click at [345, 165] on div at bounding box center [468, 510] width 770 height 732
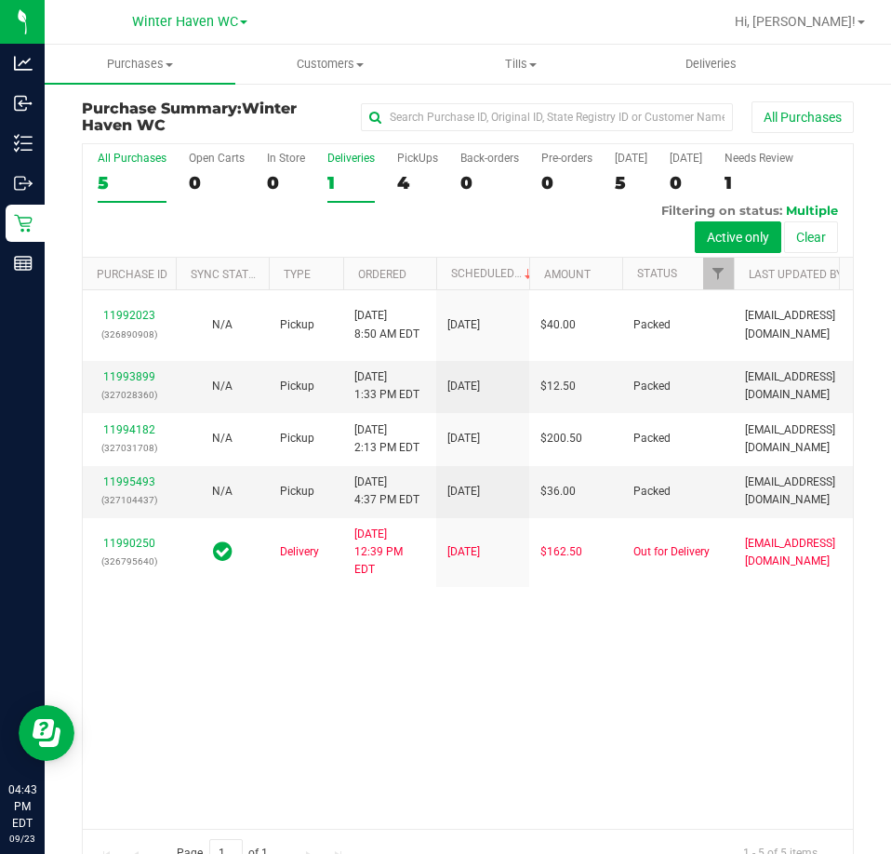
click at [328, 165] on div "Deliveries" at bounding box center [350, 158] width 47 height 13
click at [0, 0] on input "Deliveries 1" at bounding box center [0, 0] width 0 height 0
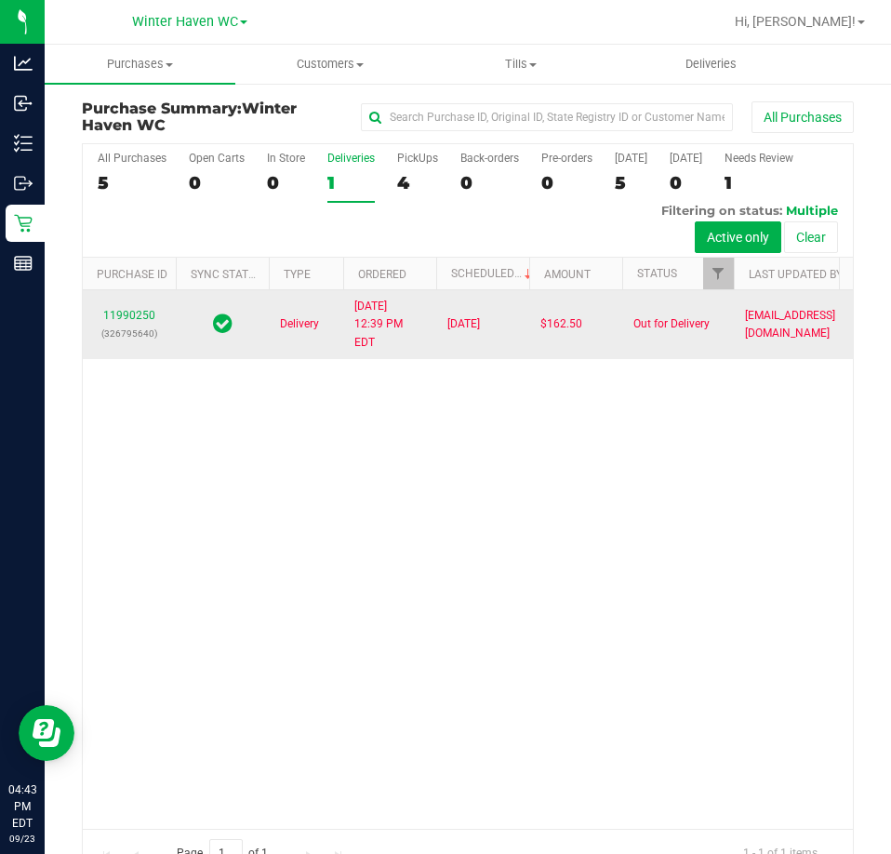
click at [131, 342] on div "11990250 (326795640)" at bounding box center [129, 324] width 71 height 35
click at [131, 322] on link "11990250" at bounding box center [129, 315] width 52 height 13
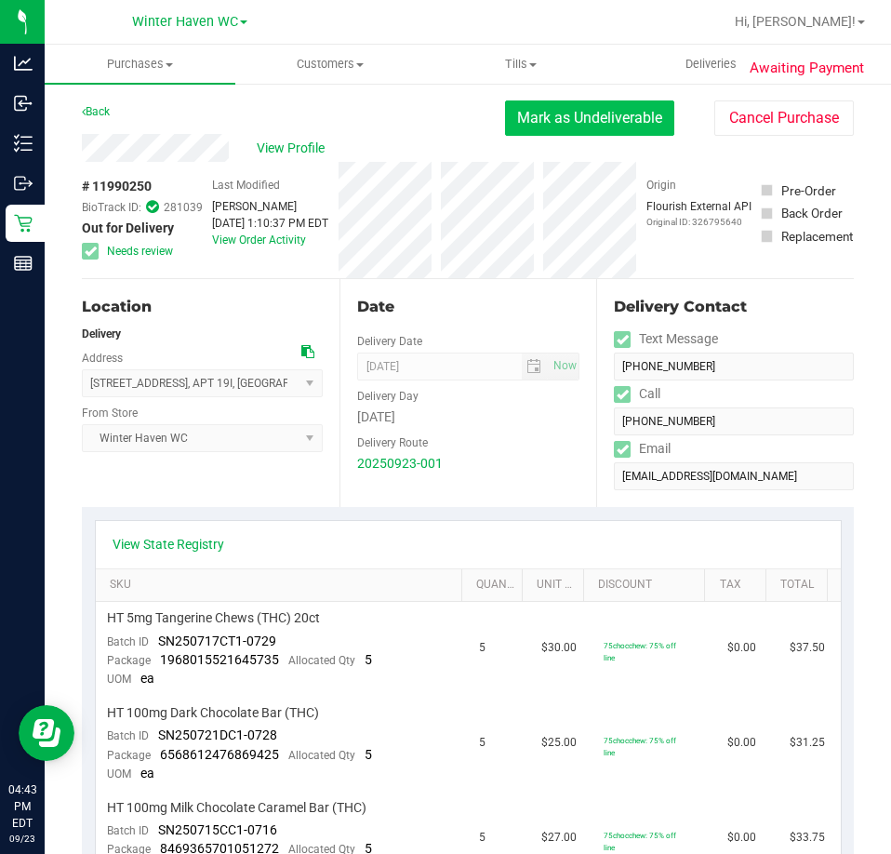
click at [555, 116] on button "Mark as Undeliverable" at bounding box center [589, 117] width 169 height 35
click at [603, 125] on button "Mark as Packed" at bounding box center [605, 117] width 140 height 35
drag, startPoint x: 602, startPoint y: 123, endPoint x: 621, endPoint y: 131, distance: 21.2
click at [601, 122] on button "Send Back to Created" at bounding box center [592, 117] width 165 height 35
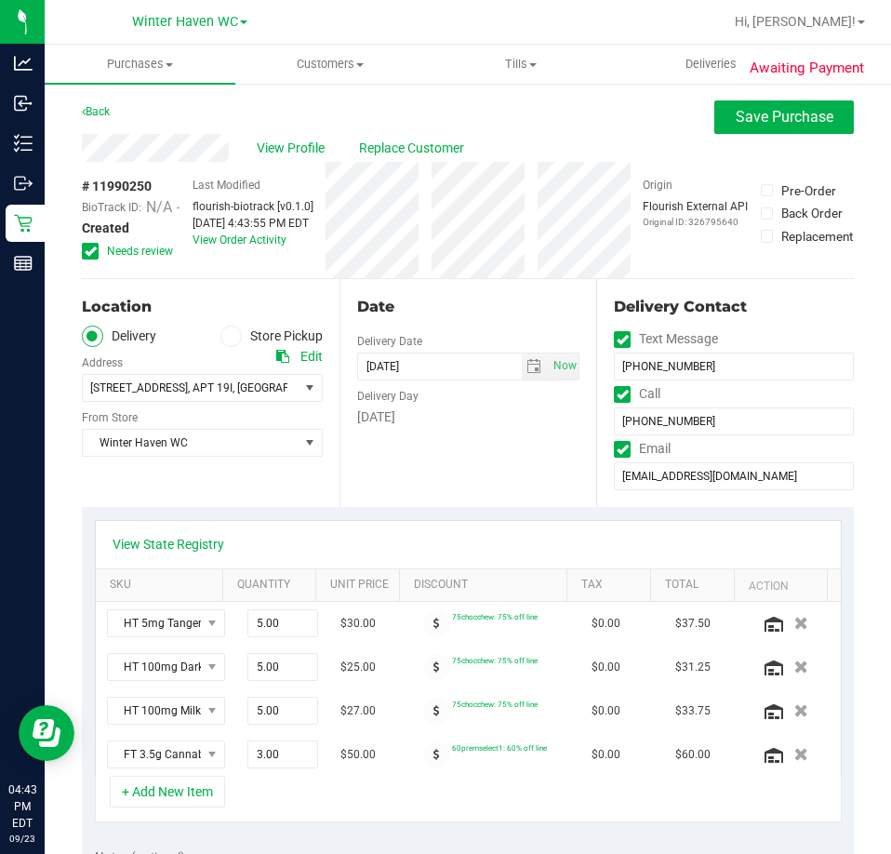
click at [236, 334] on label "Store Pickup" at bounding box center [271, 336] width 102 height 21
click at [0, 0] on input "Store Pickup" at bounding box center [0, 0] width 0 height 0
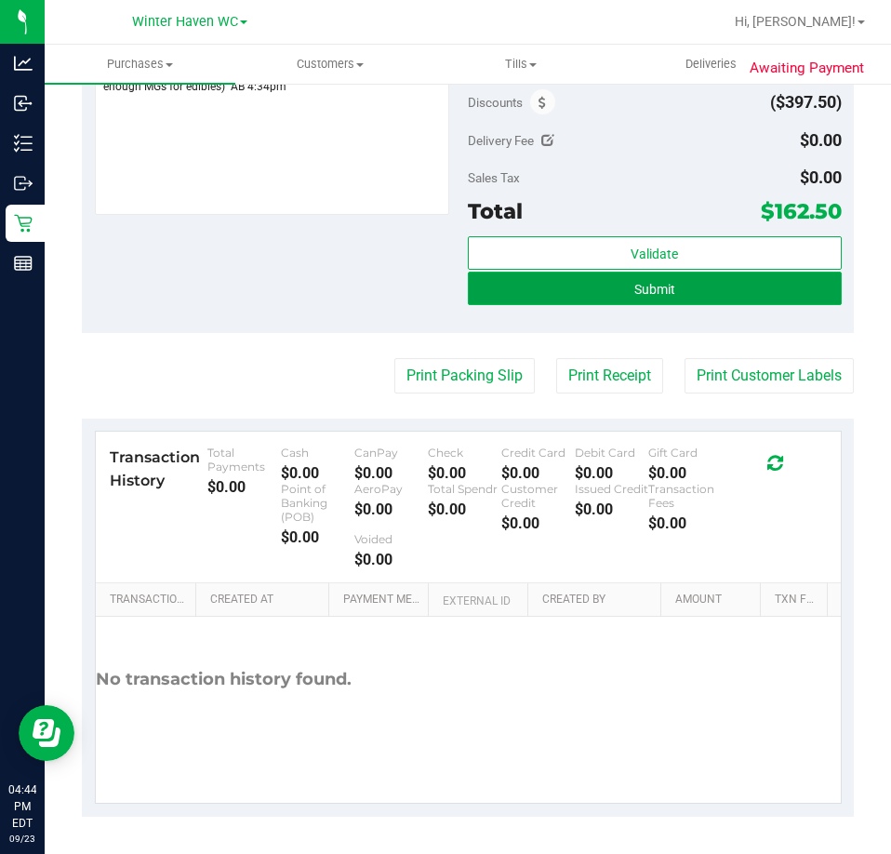
click at [634, 296] on span "Submit" at bounding box center [654, 289] width 41 height 15
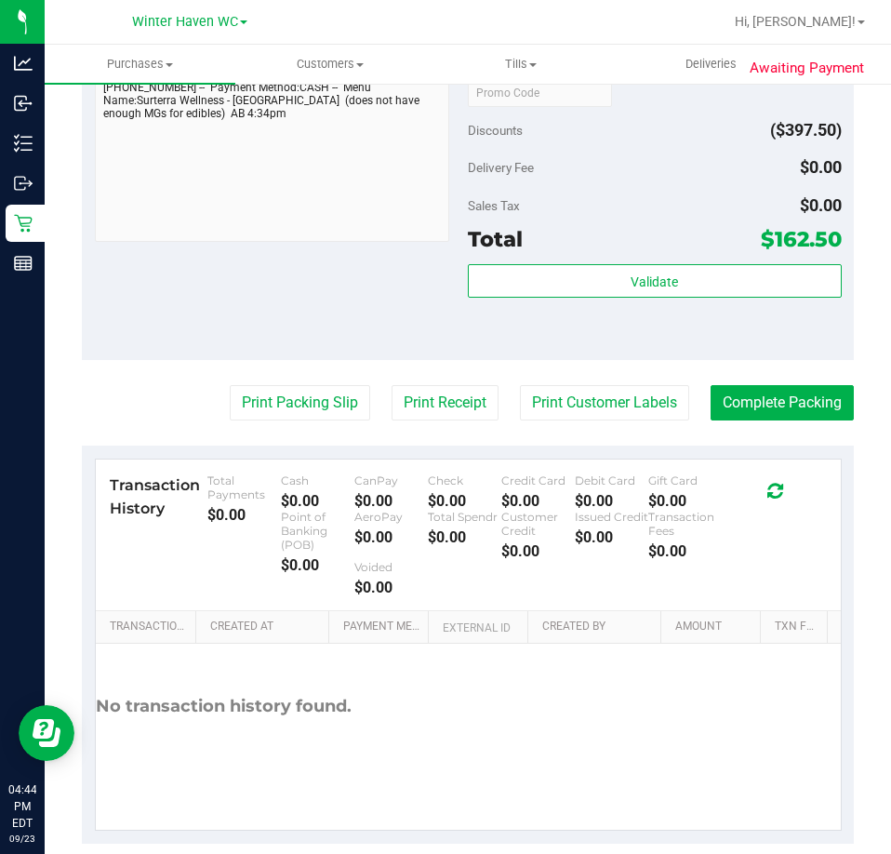
scroll to position [1236, 0]
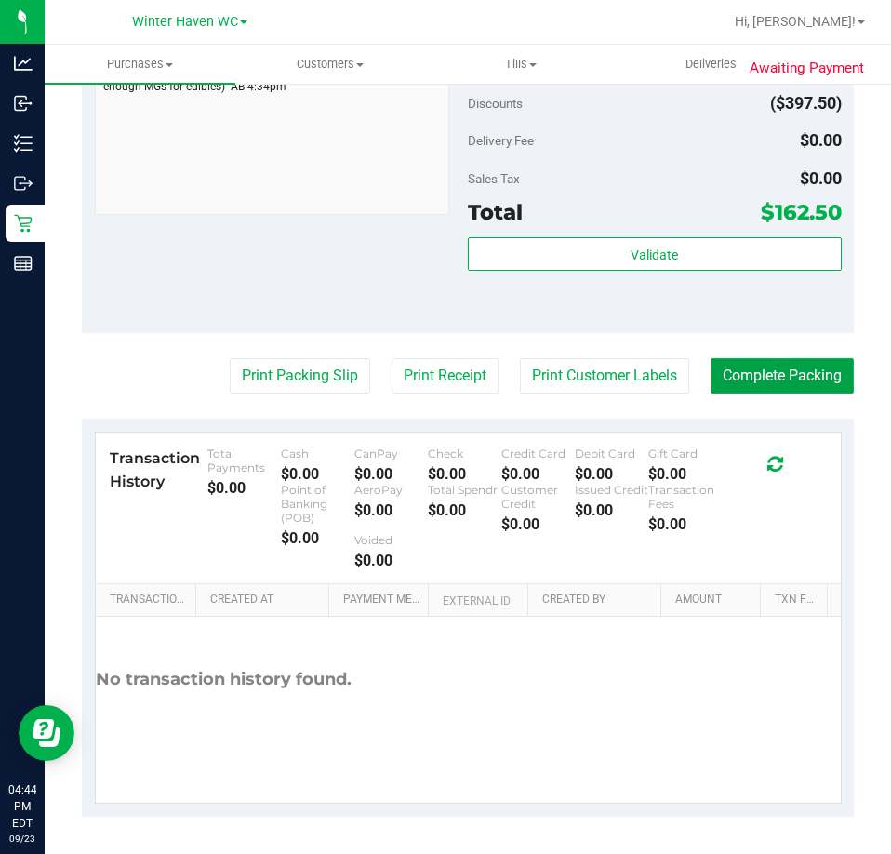
click at [754, 376] on button "Complete Packing" at bounding box center [782, 375] width 143 height 35
